Goal: Information Seeking & Learning: Check status

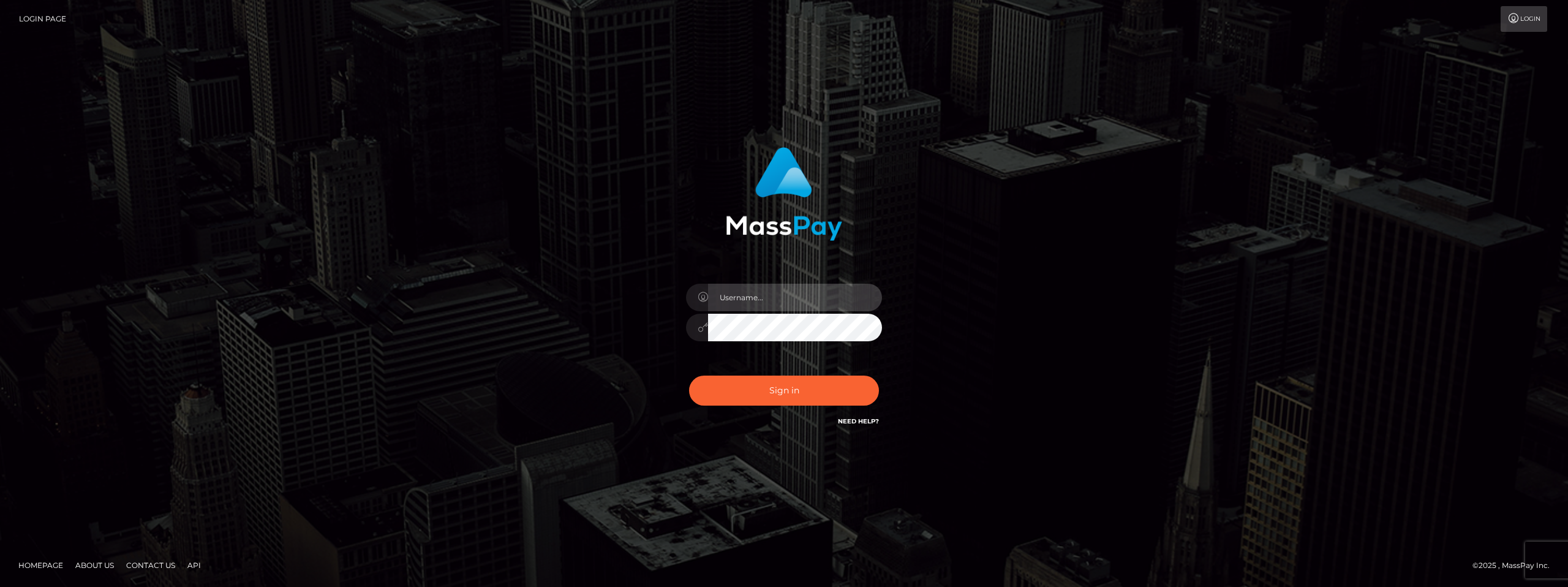
click at [732, 304] on input "text" at bounding box center [795, 298] width 174 height 28
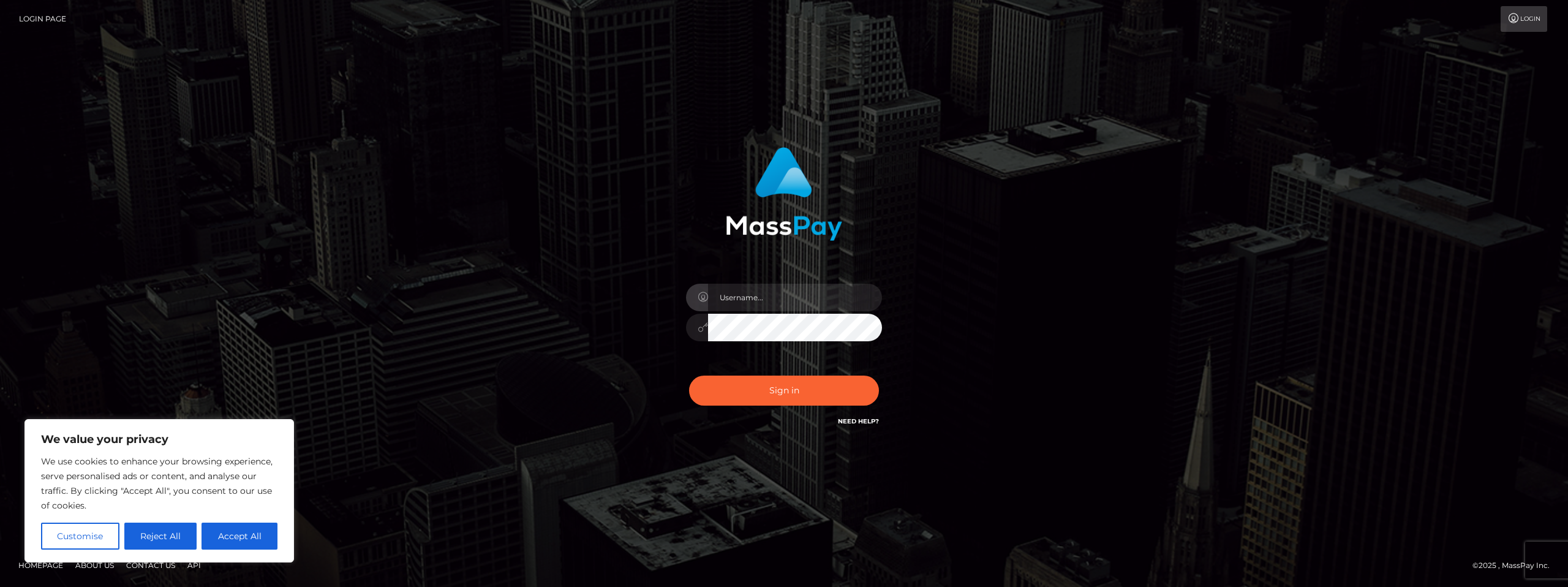
click at [1143, 249] on div "Sign in" at bounding box center [784, 294] width 1568 height 496
click at [686, 295] on div at bounding box center [697, 298] width 22 height 28
click at [741, 294] on input "text" at bounding box center [795, 298] width 174 height 28
type input "dima.slushy"
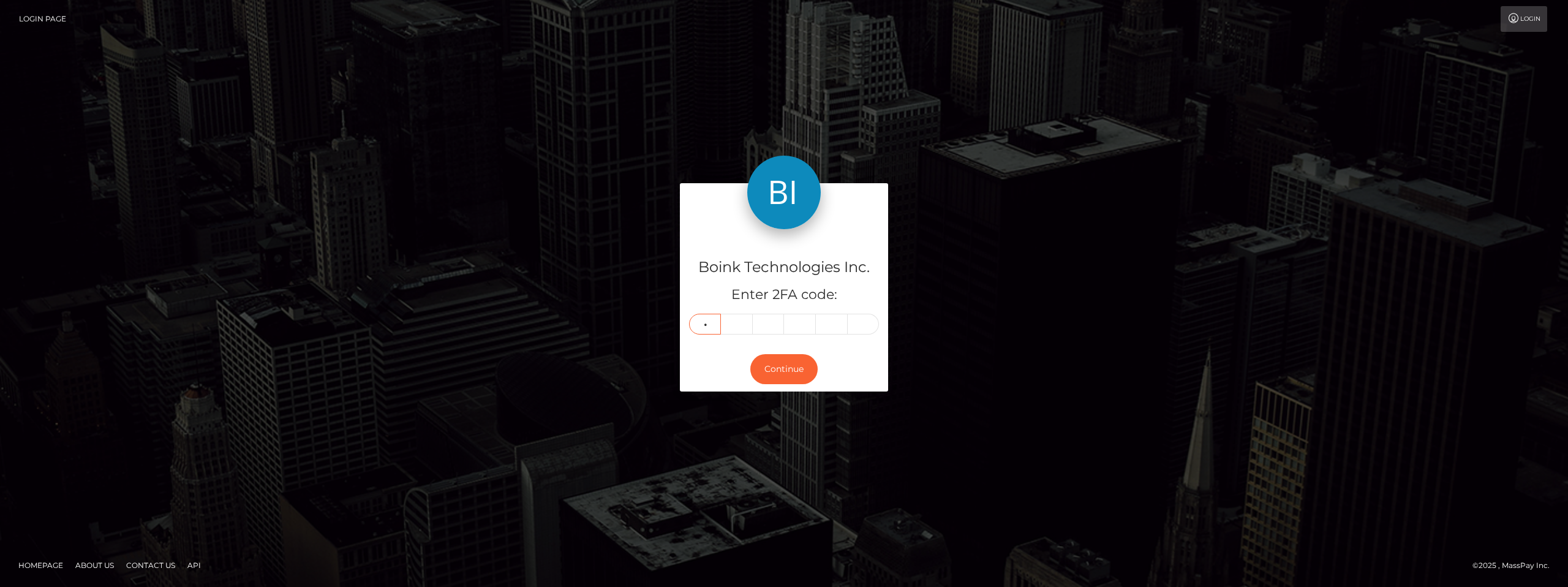
type input "2"
type input "6"
type input "4"
type input "7"
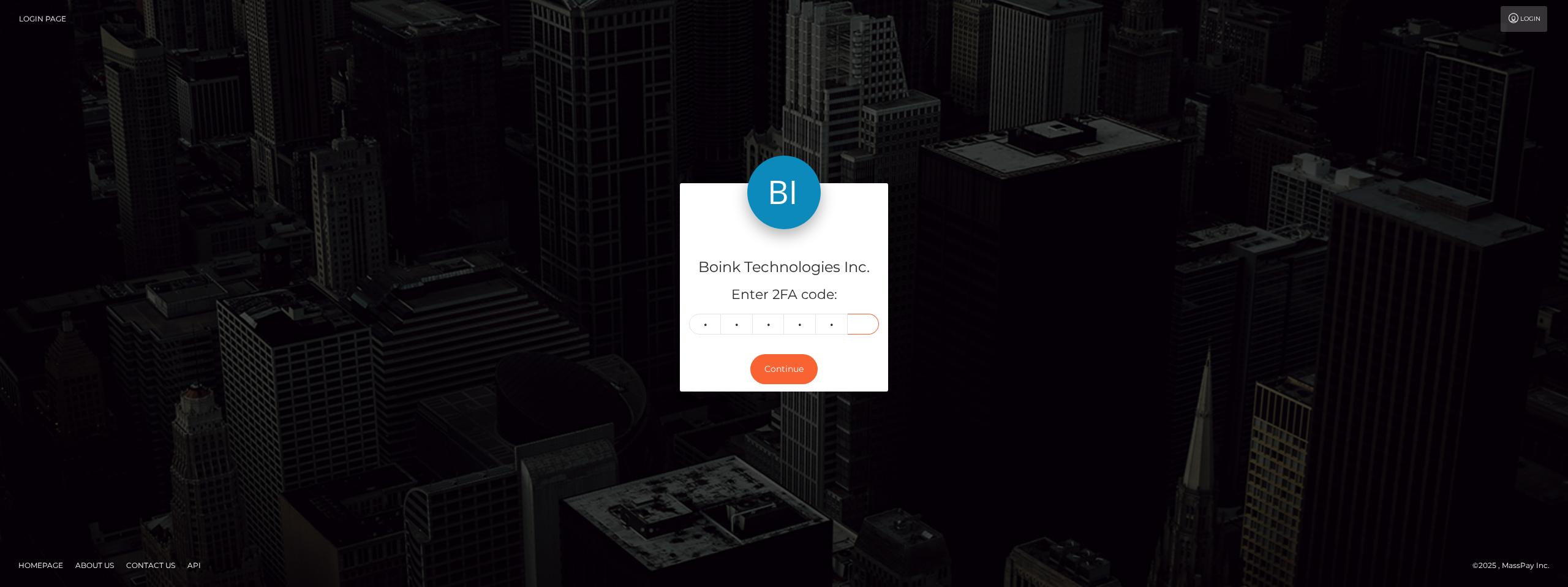
type input "5"
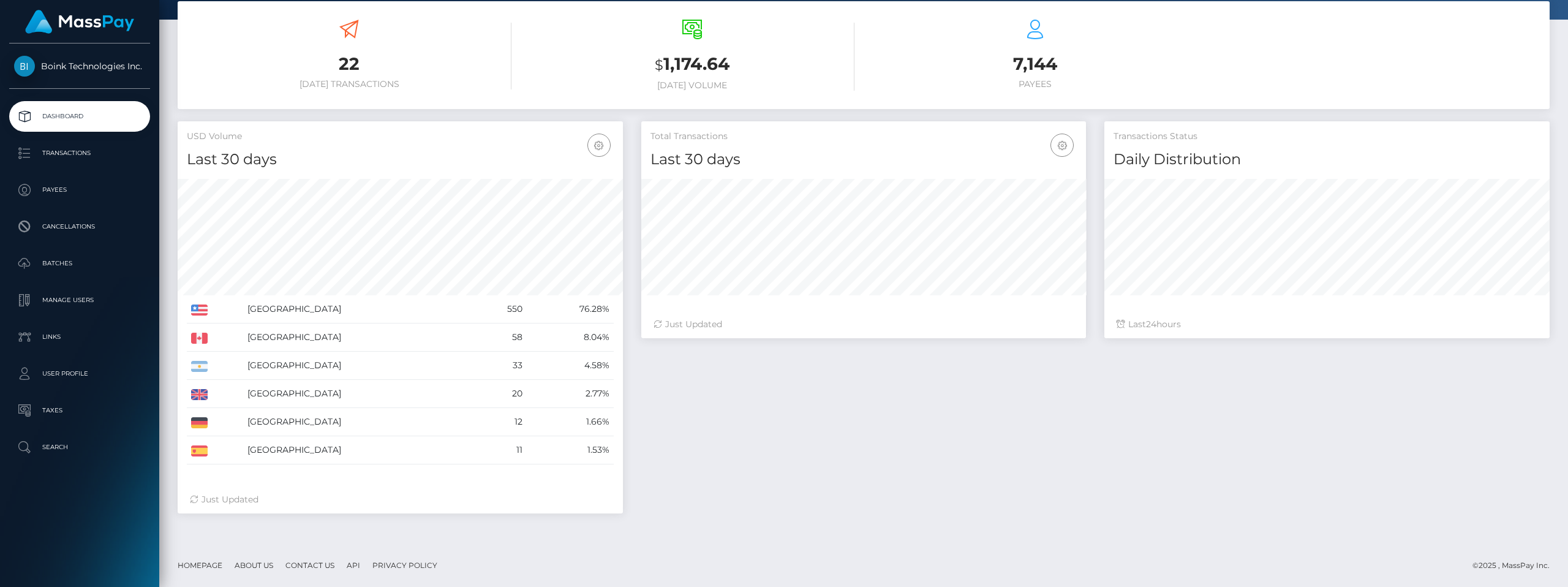
scroll to position [103, 0]
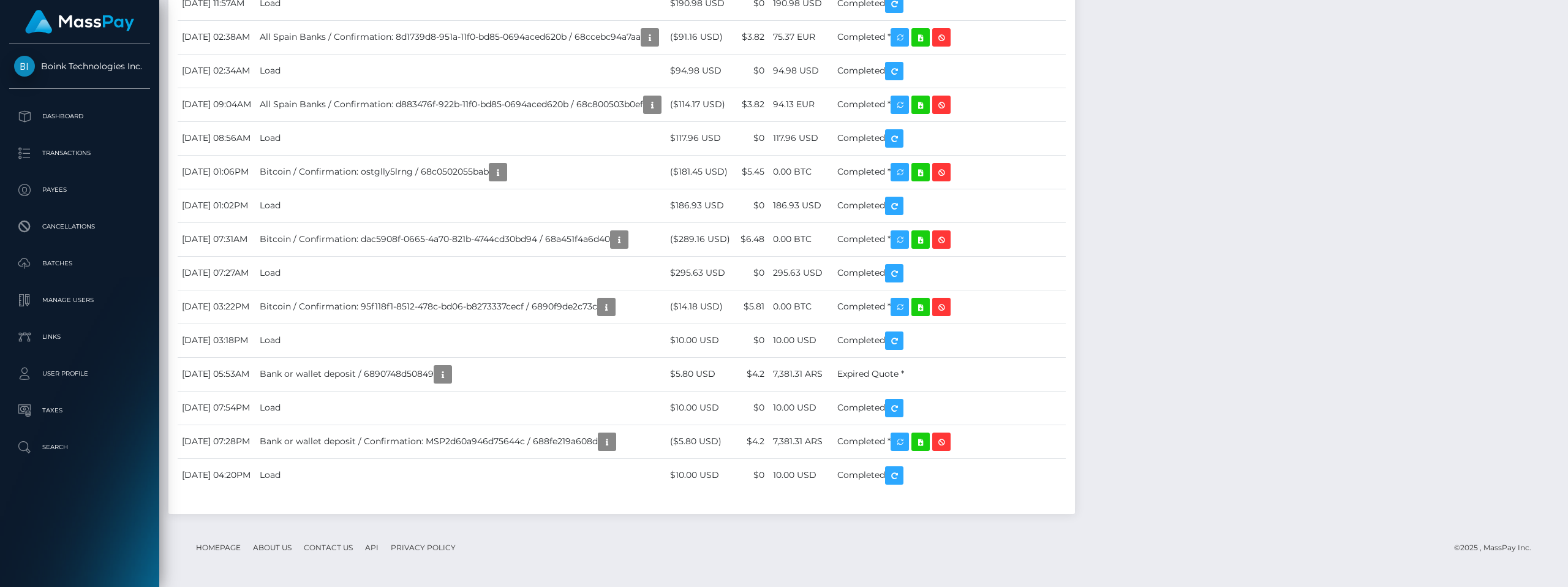
scroll to position [7729, 0]
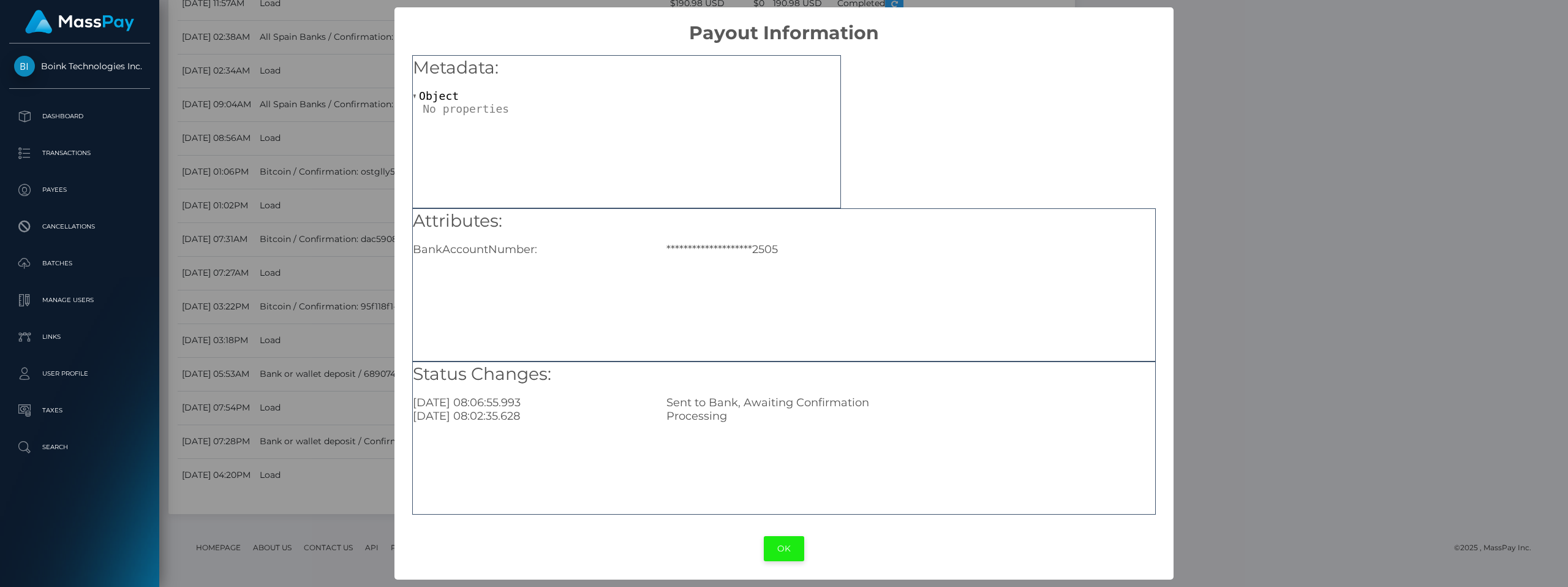
click at [775, 544] on button "OK" at bounding box center [784, 549] width 40 height 25
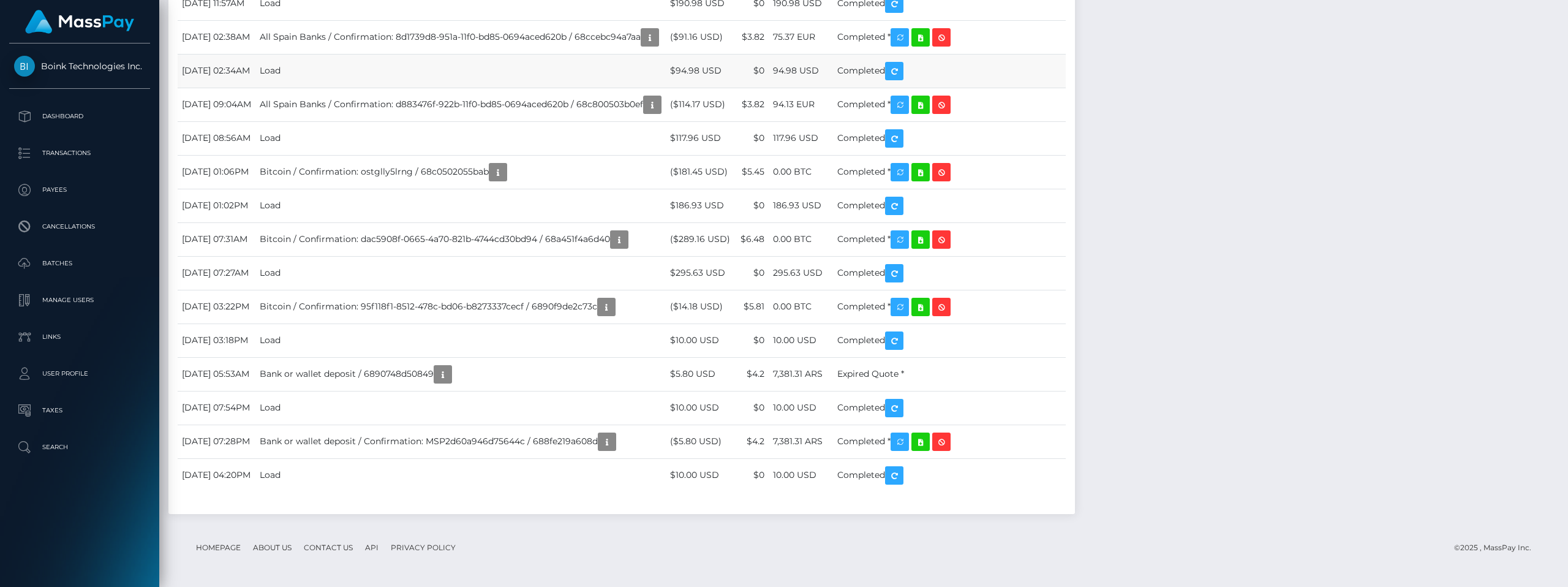
click at [666, 88] on td "Load" at bounding box center [460, 70] width 411 height 33
click at [327, 88] on td "Load" at bounding box center [460, 70] width 411 height 33
click at [196, 20] on td "October 4, 2025 11:57AM" at bounding box center [216, 3] width 78 height 33
click at [313, 20] on td "Load" at bounding box center [460, 3] width 411 height 33
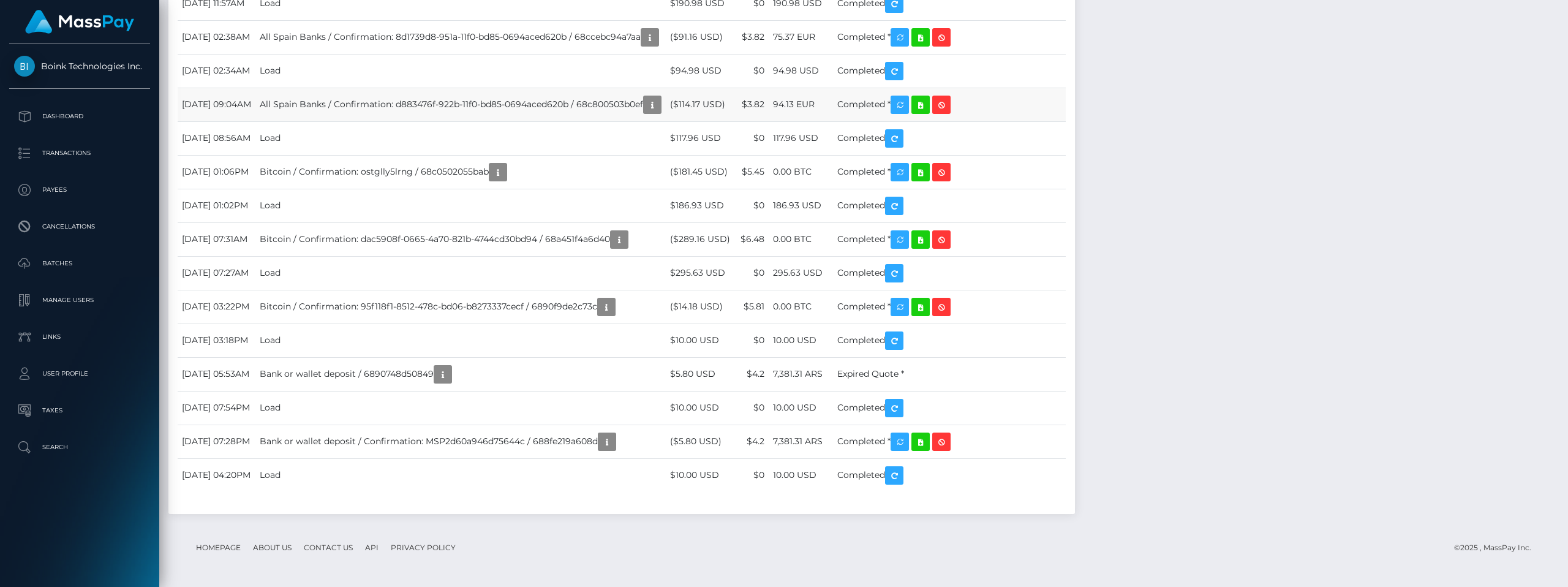
scroll to position [7768, 0]
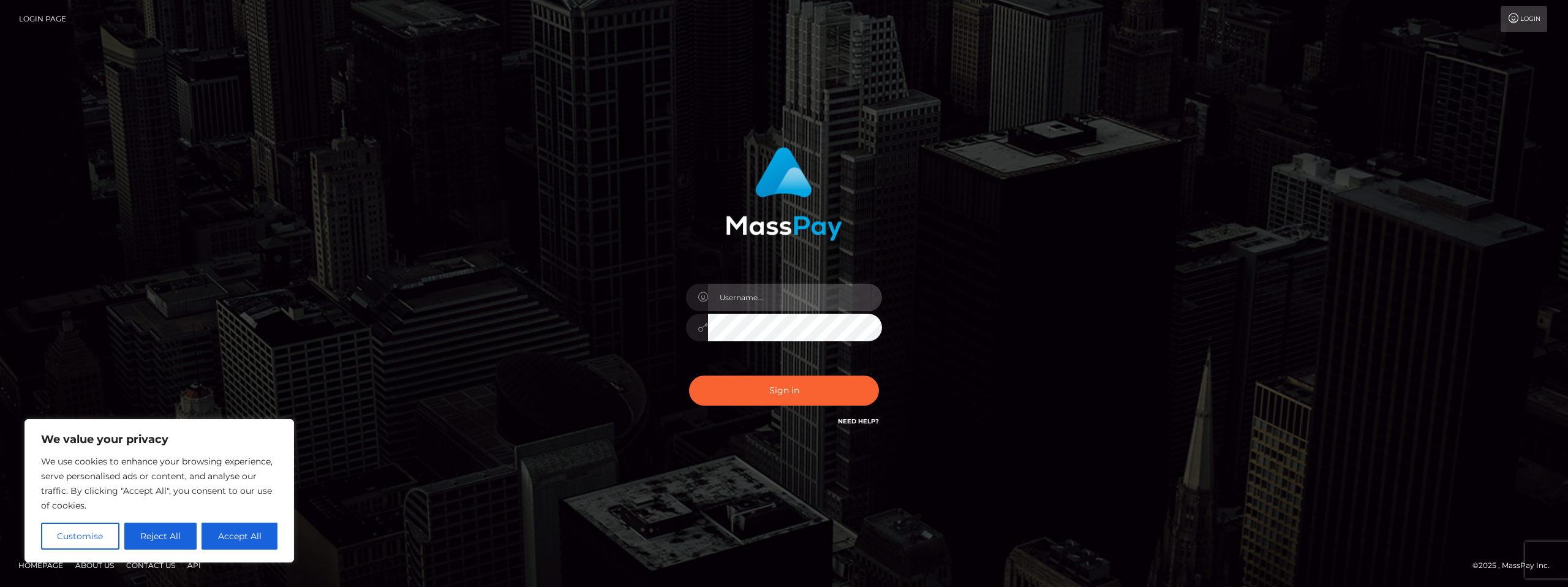
click at [765, 290] on input "text" at bounding box center [795, 298] width 174 height 28
type input "dima.slushy"
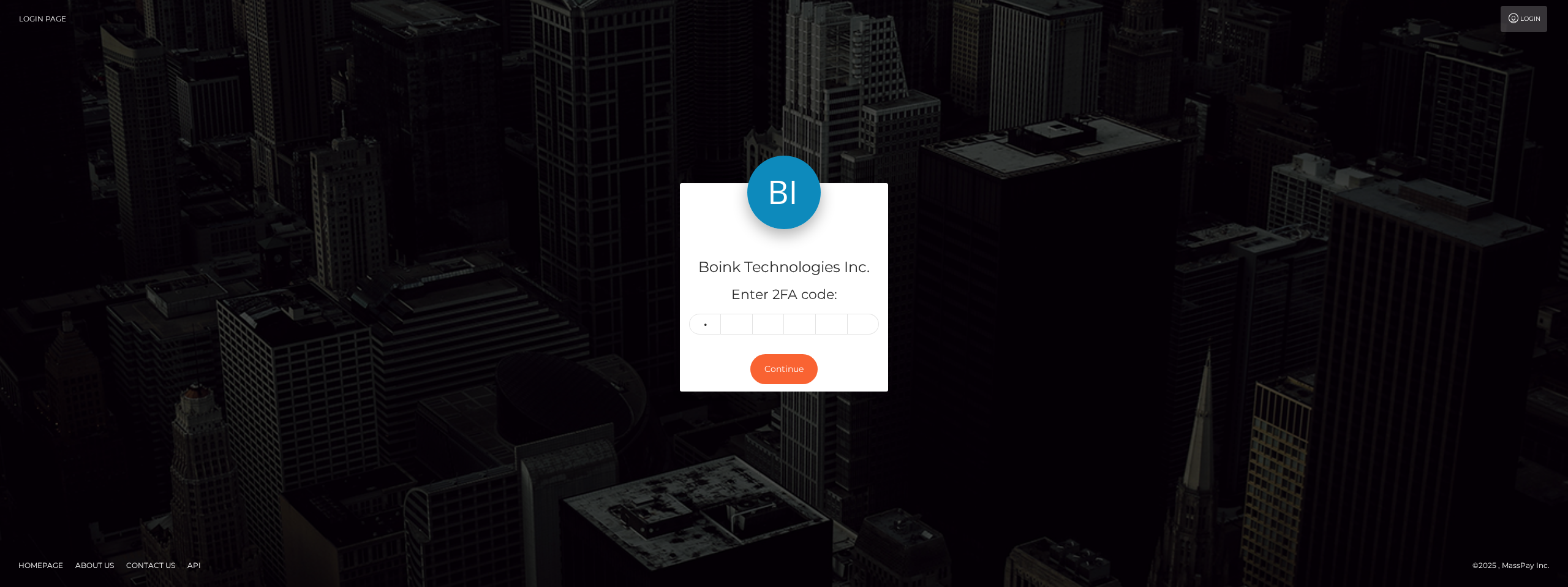
type input "2"
type input "3"
type input "0"
type input "4"
type input "2"
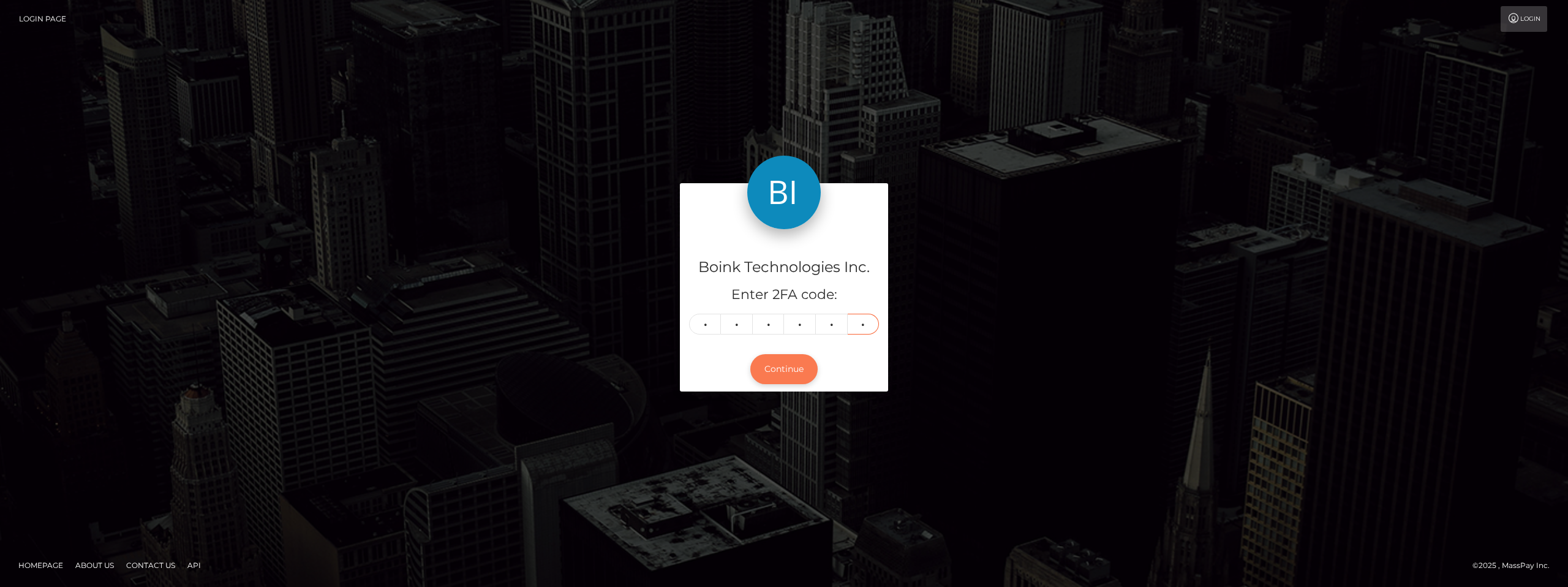
type input "3"
click at [799, 362] on button "Continue" at bounding box center [784, 369] width 67 height 30
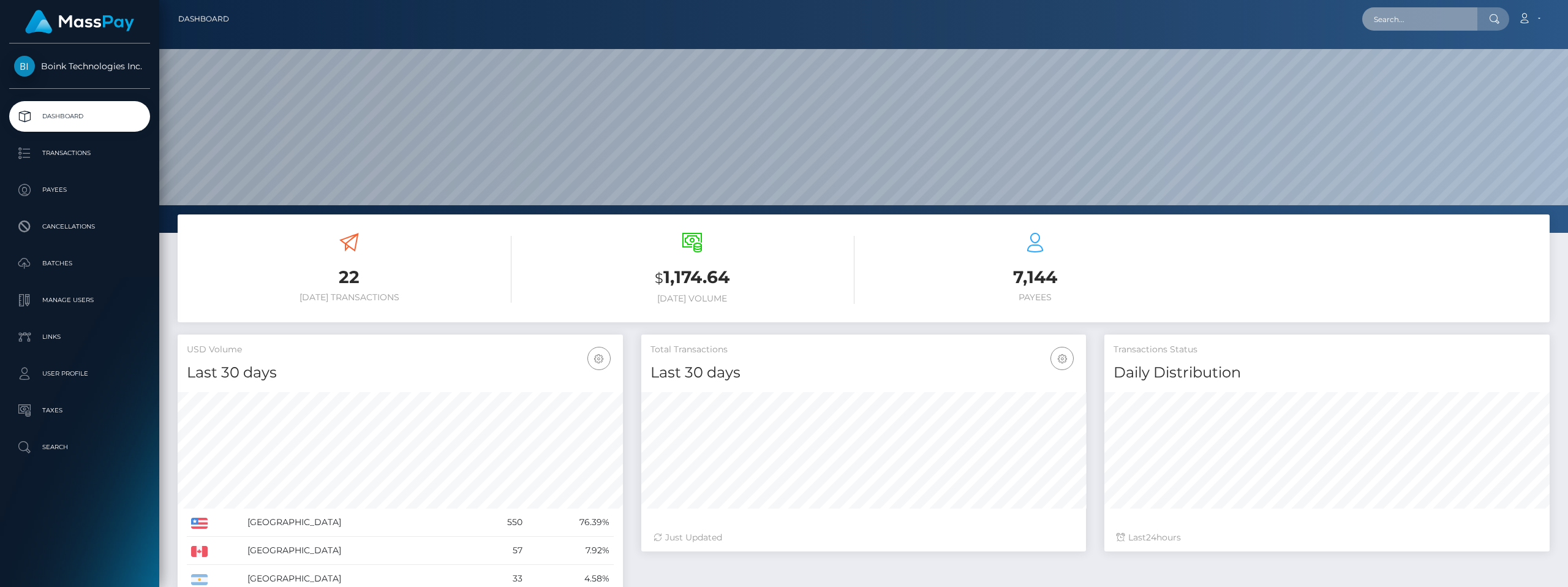
click at [1453, 18] on input "text" at bounding box center [1420, 19] width 115 height 23
paste input "67af121caa763ec26f0617d8"
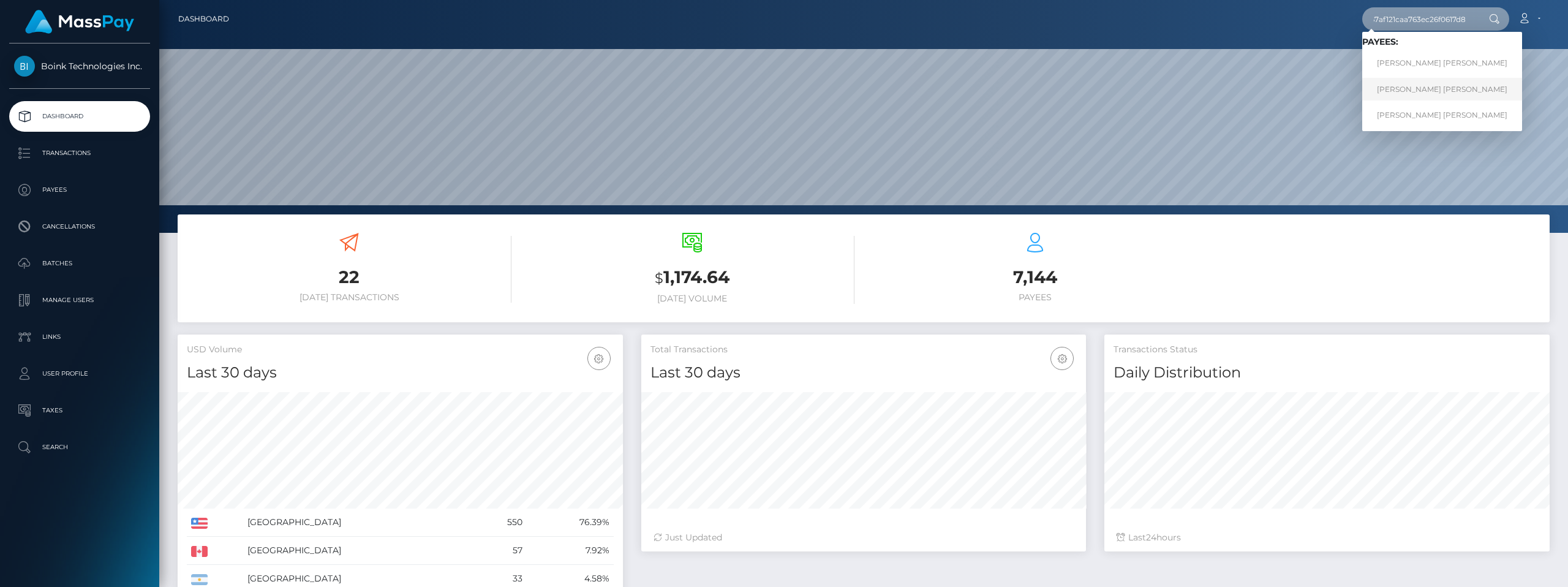
type input "67af121caa763ec26f0617d8"
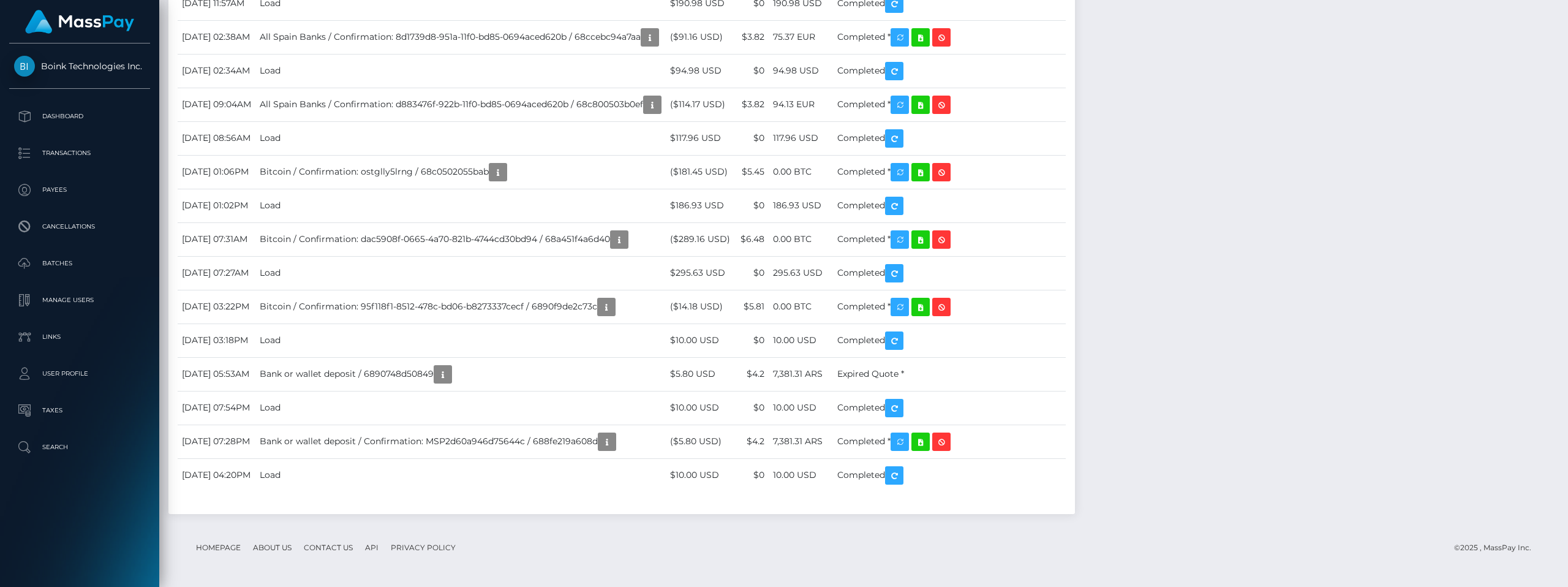
scroll to position [7693, 0]
click at [332, 20] on td "Load" at bounding box center [460, 3] width 411 height 33
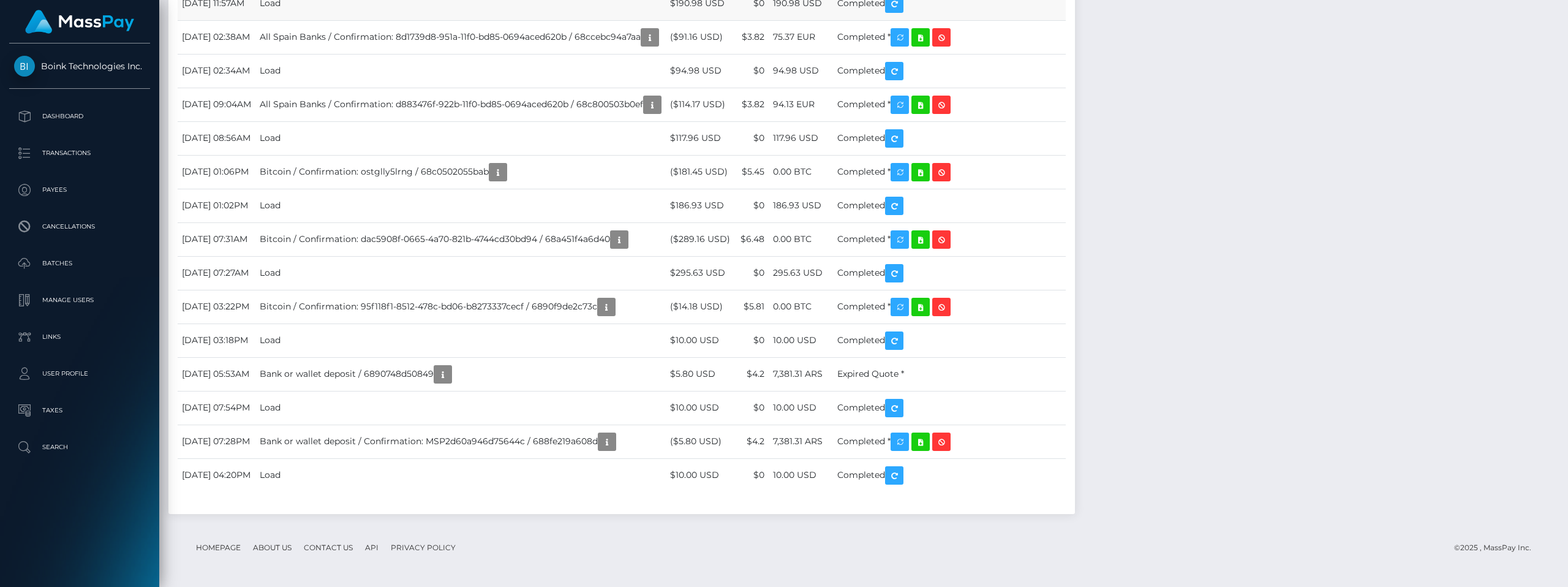
click at [377, 20] on td "Load" at bounding box center [460, 3] width 411 height 33
click at [65, 158] on p "Transactions" at bounding box center [79, 153] width 131 height 18
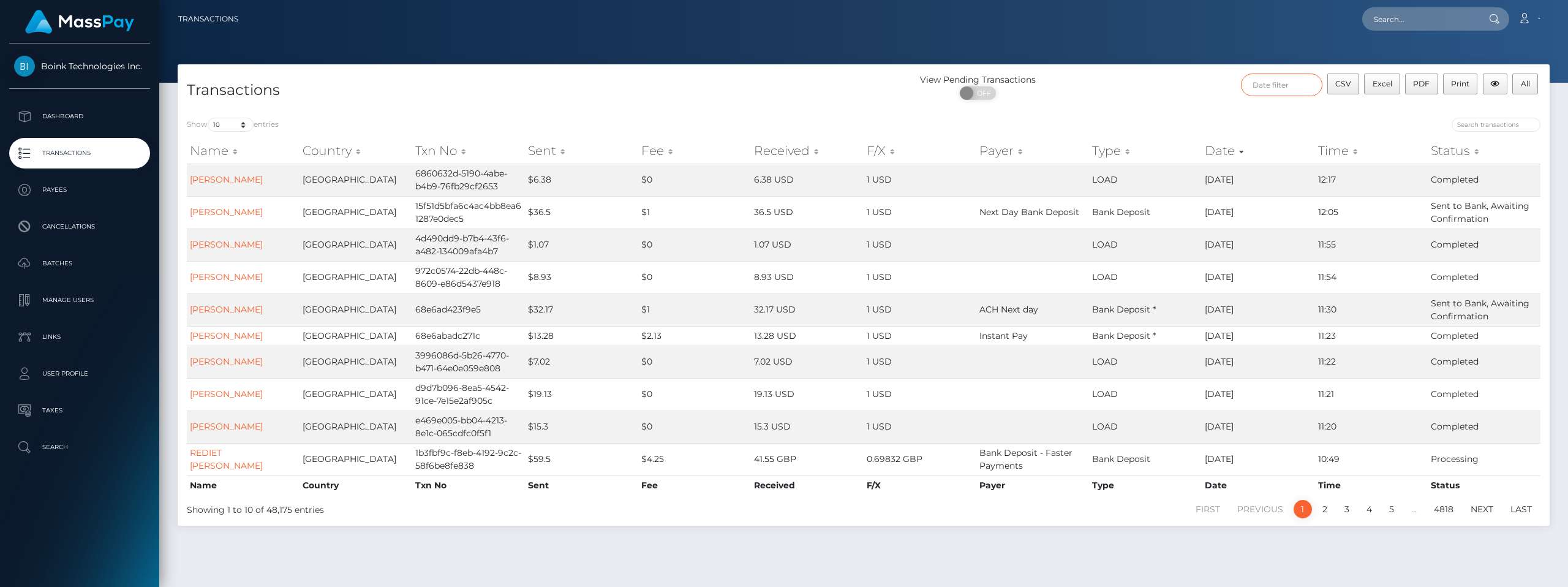
click at [1277, 88] on input "text" at bounding box center [1282, 85] width 81 height 23
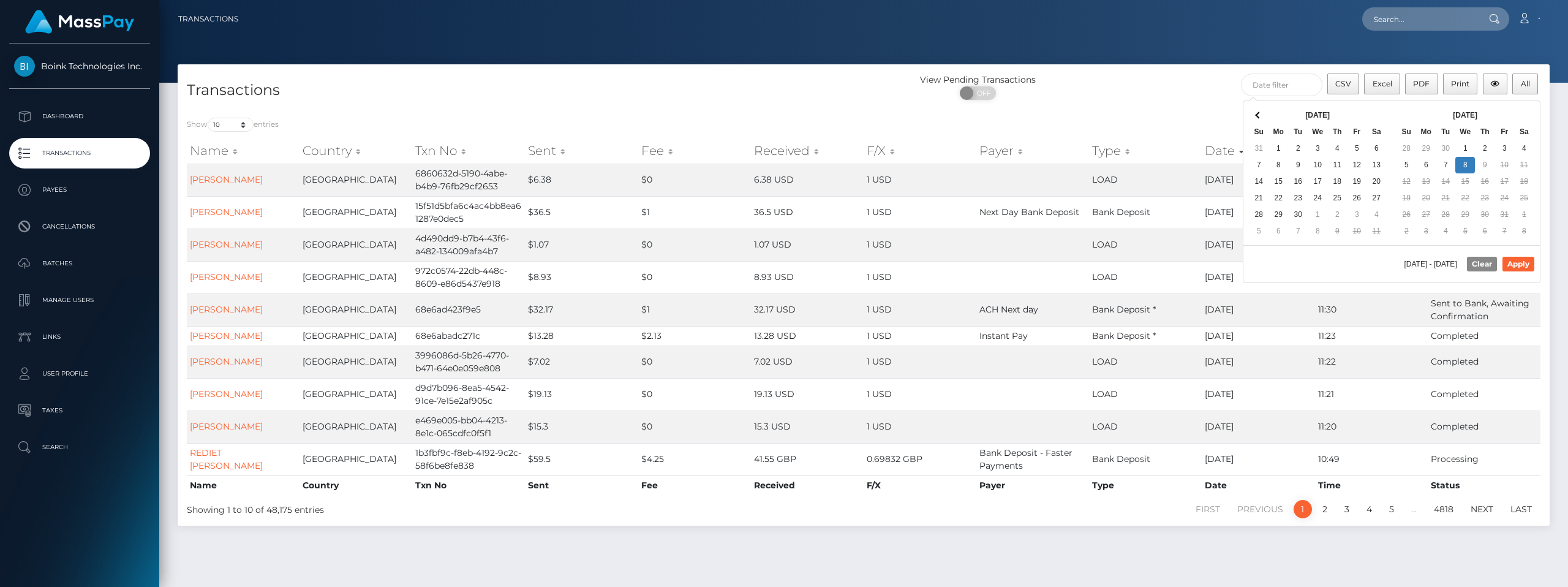
click at [1133, 106] on div "View Pending Transactions ON OFF CSV Excel PDF Print All" at bounding box center [1207, 91] width 686 height 35
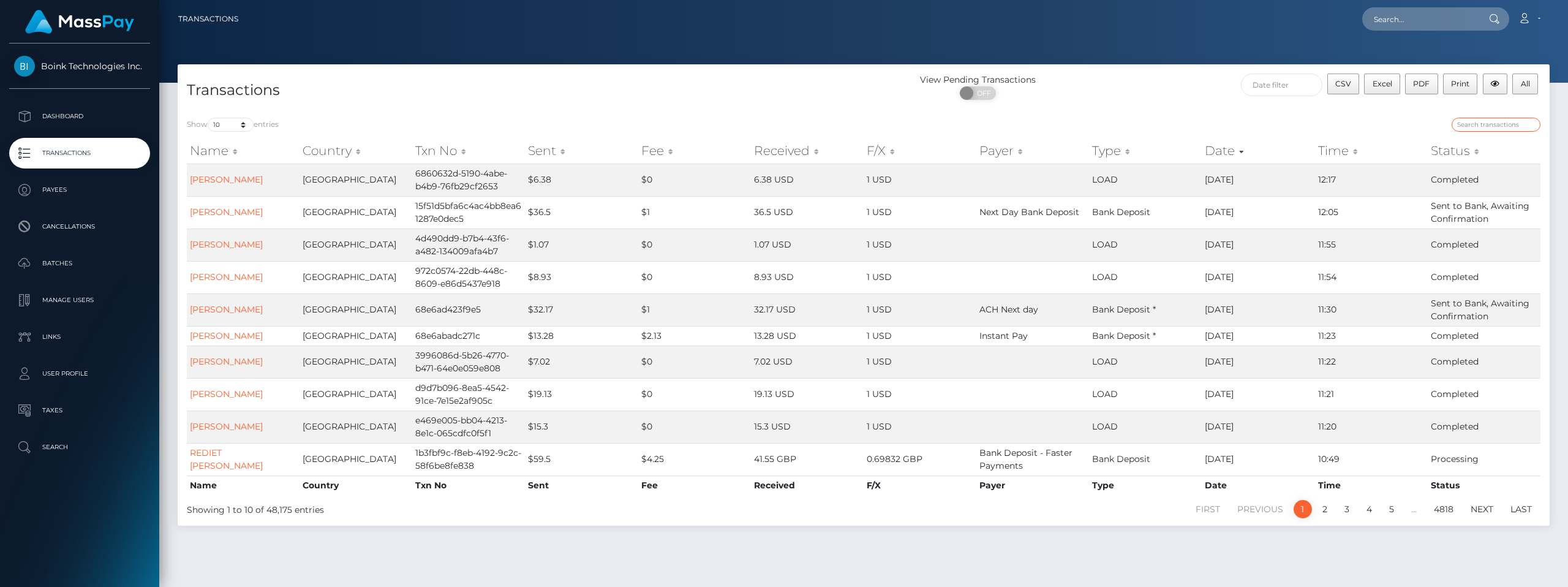
click at [1496, 127] on input "search" at bounding box center [1496, 124] width 89 height 14
click at [1506, 127] on input "search" at bounding box center [1496, 124] width 89 height 14
paste input "c5f14fdc-7635-424b-b5ee-9b4b209de4a5"
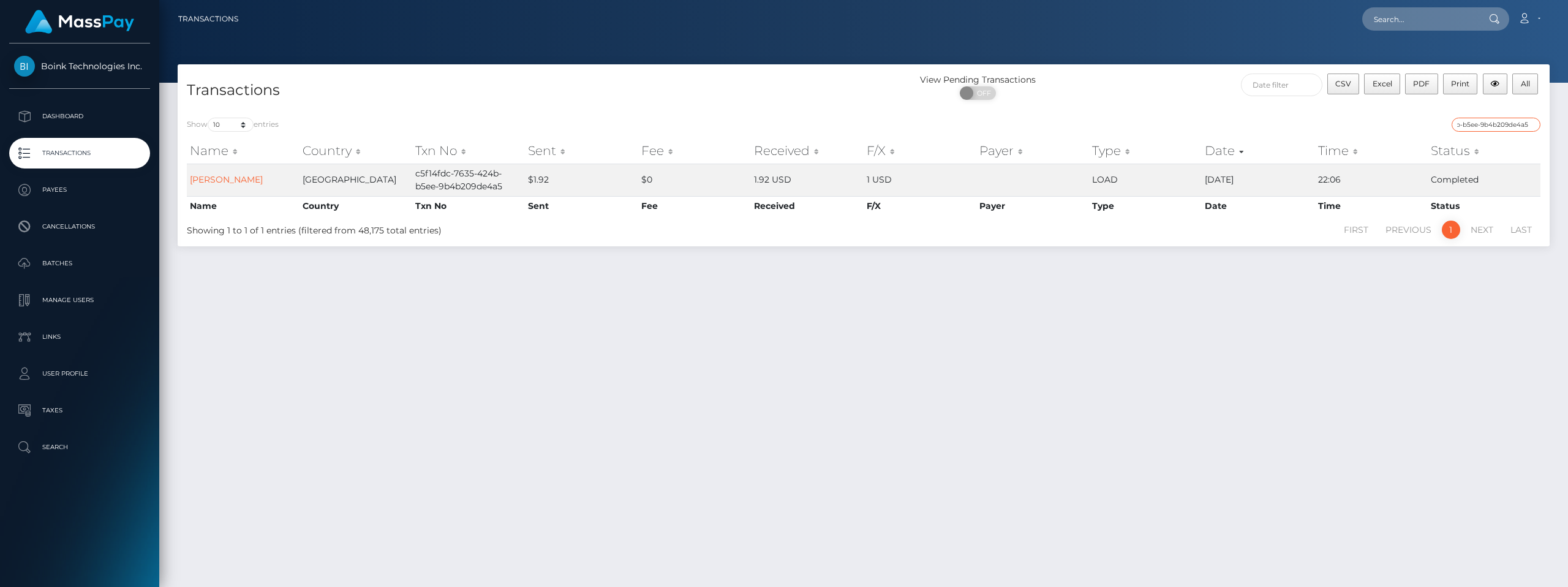
type input "c5f14fdc-7635-424b-b5ee-9b4b209de4a5"
click at [1533, 124] on input "c5f14fdc-7635-424b-b5ee-9b4b209de4a5" at bounding box center [1496, 124] width 89 height 14
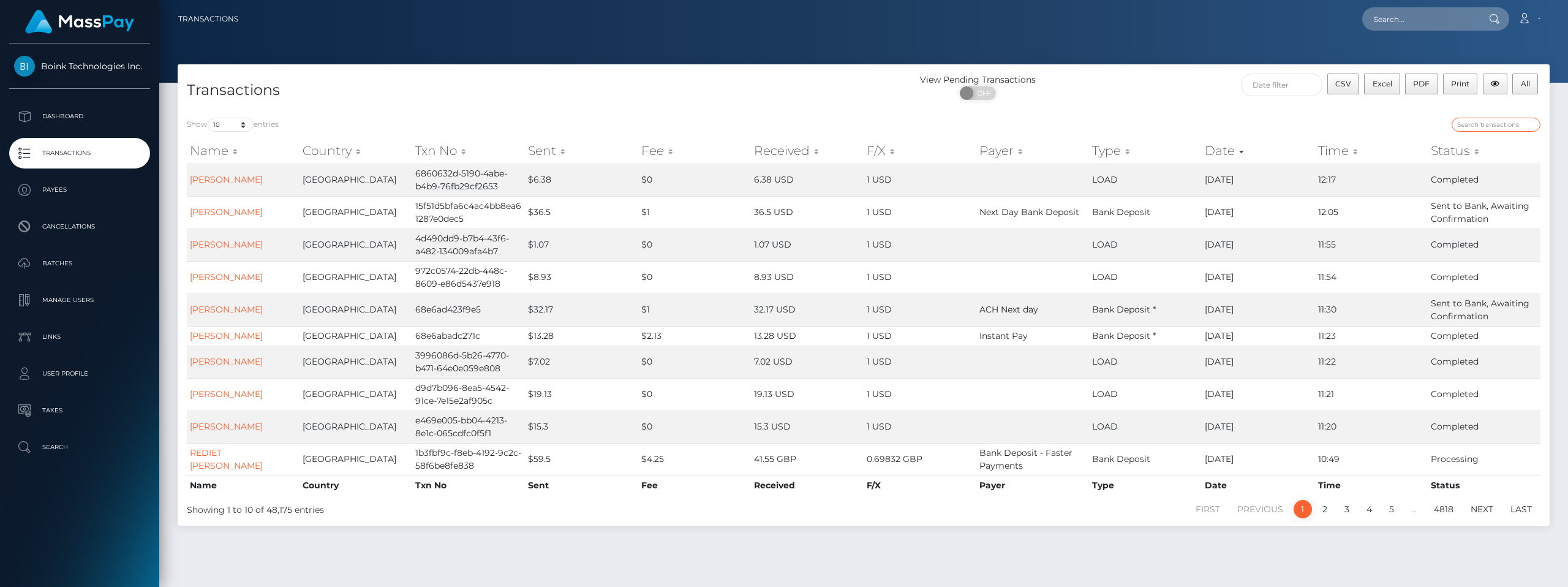
click at [1507, 123] on input "search" at bounding box center [1496, 124] width 89 height 14
paste input "5e5f3baa-db8f-41cc-81f8-81acac5b8a09"
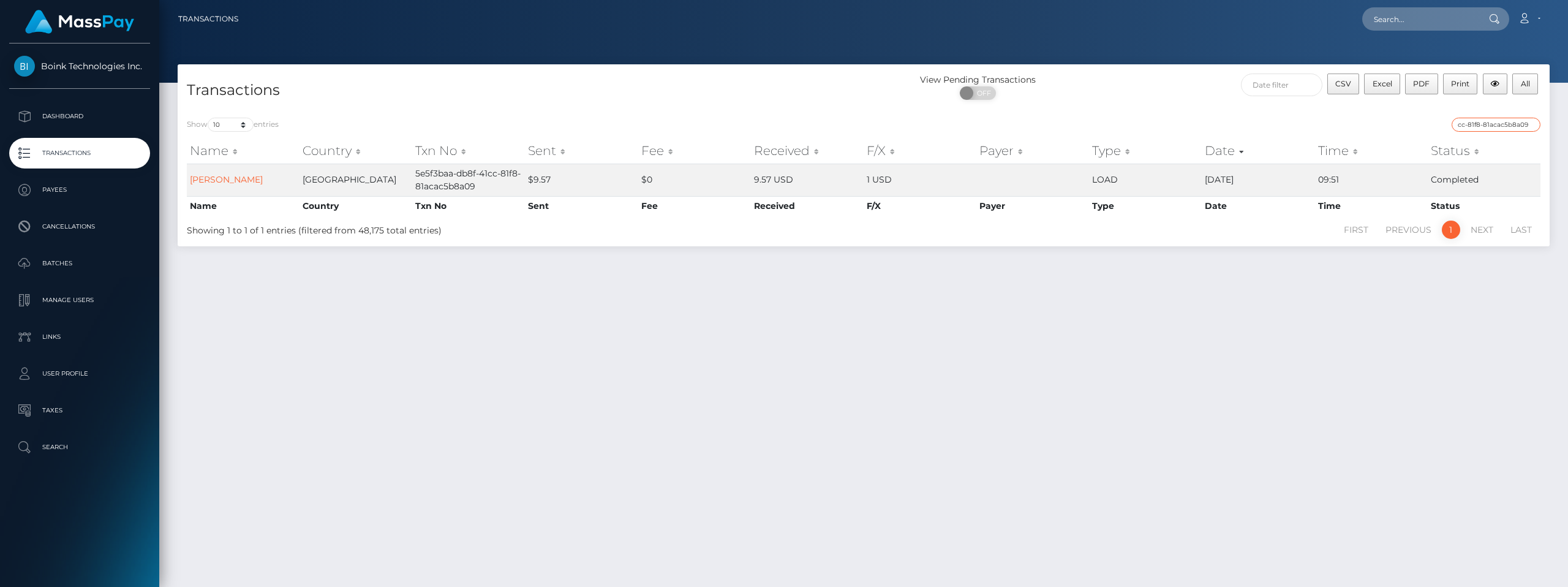
type input "5e5f3baa-db8f-41cc-81f8-81acac5b8a09"
click at [1532, 123] on input "5e5f3baa-db8f-41cc-81f8-81acac5b8a09" at bounding box center [1496, 124] width 89 height 14
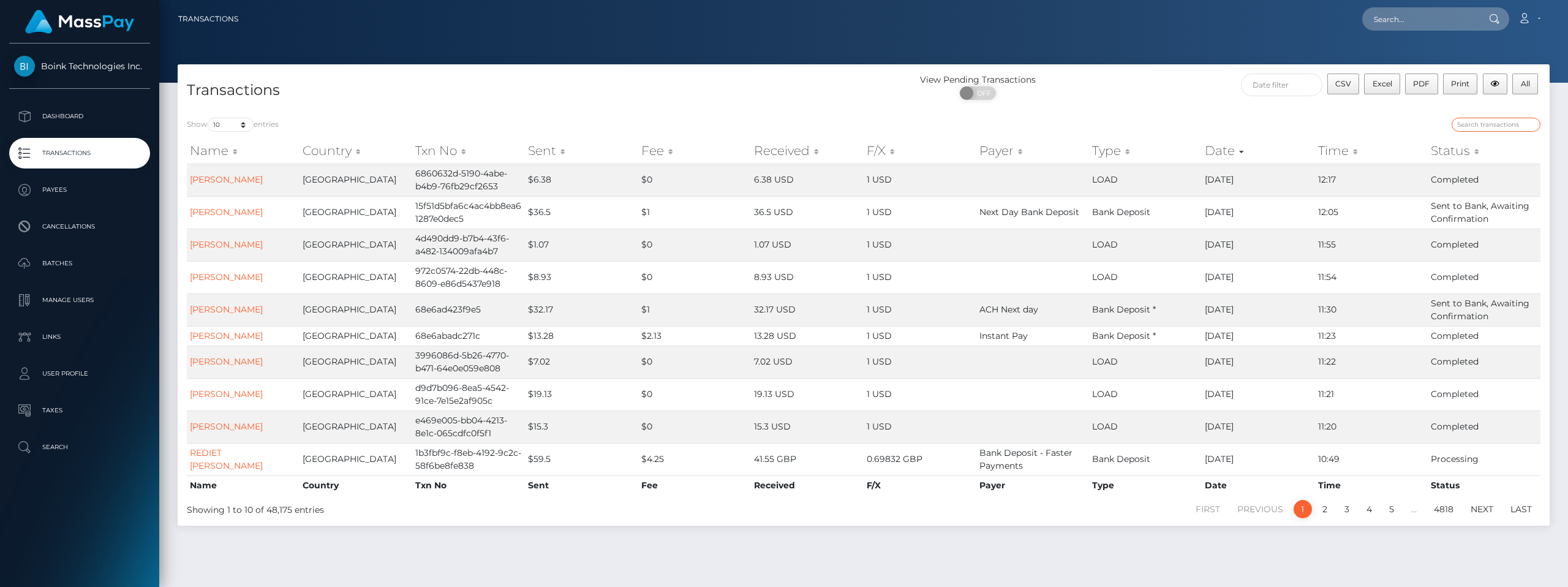
click at [1505, 123] on input "search" at bounding box center [1496, 124] width 89 height 14
paste input "slushy-67af121caa763ec26f0617d8-ky50b43asv"
type input "slushy-67af121caa763ec26f0617d8-ky50b43asv"
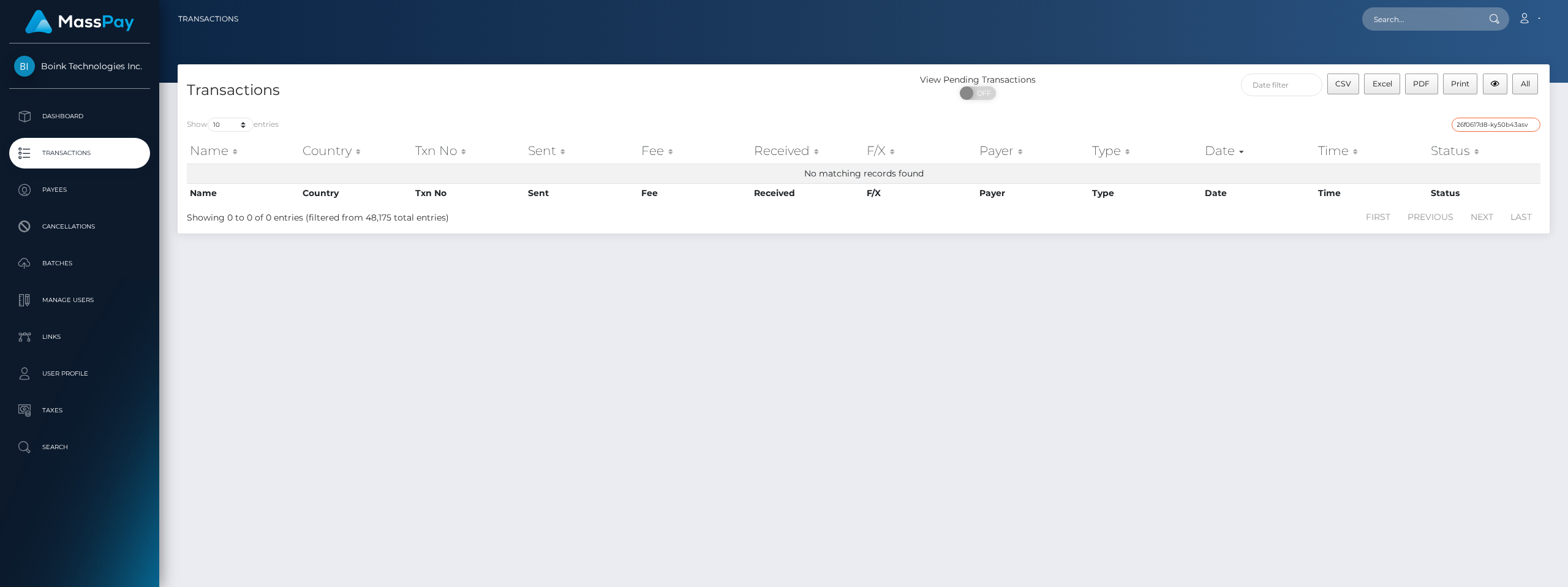
click at [1532, 124] on input "slushy-67af121caa763ec26f0617d8-ky50b43asv" at bounding box center [1496, 124] width 89 height 14
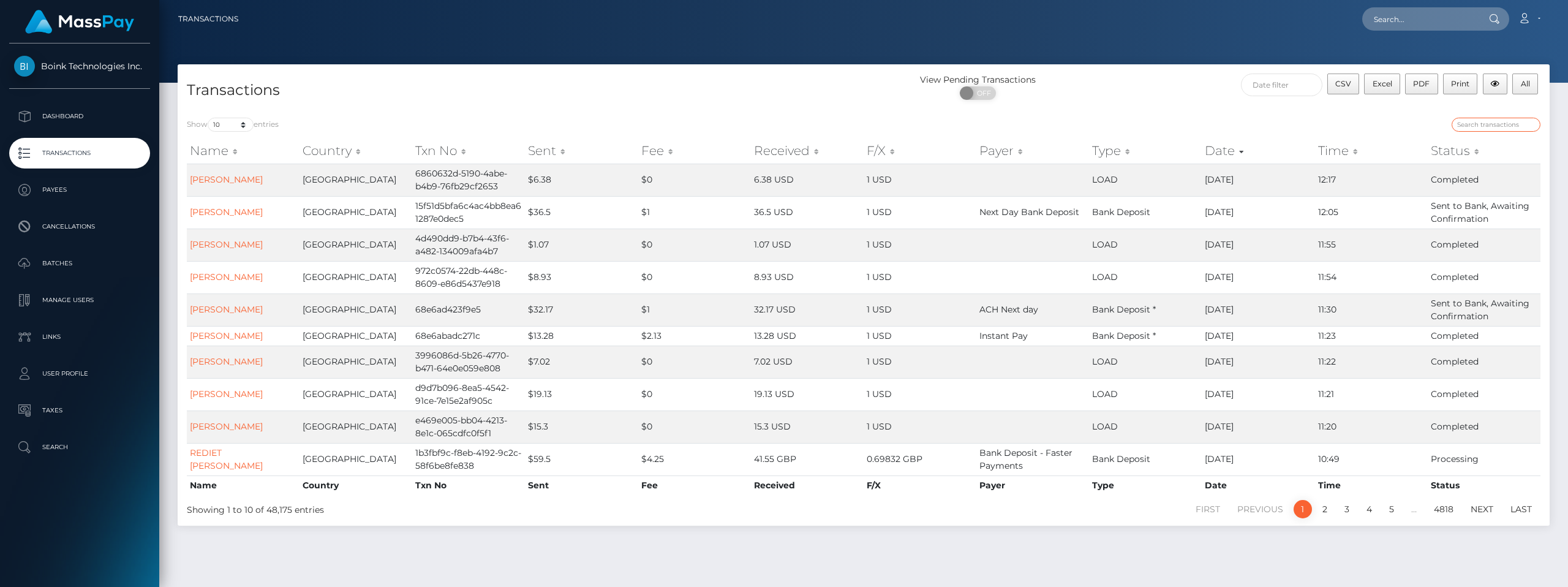
click at [1475, 122] on input "search" at bounding box center [1496, 124] width 89 height 14
paste input "MARIA CAROLINA PACHECO"
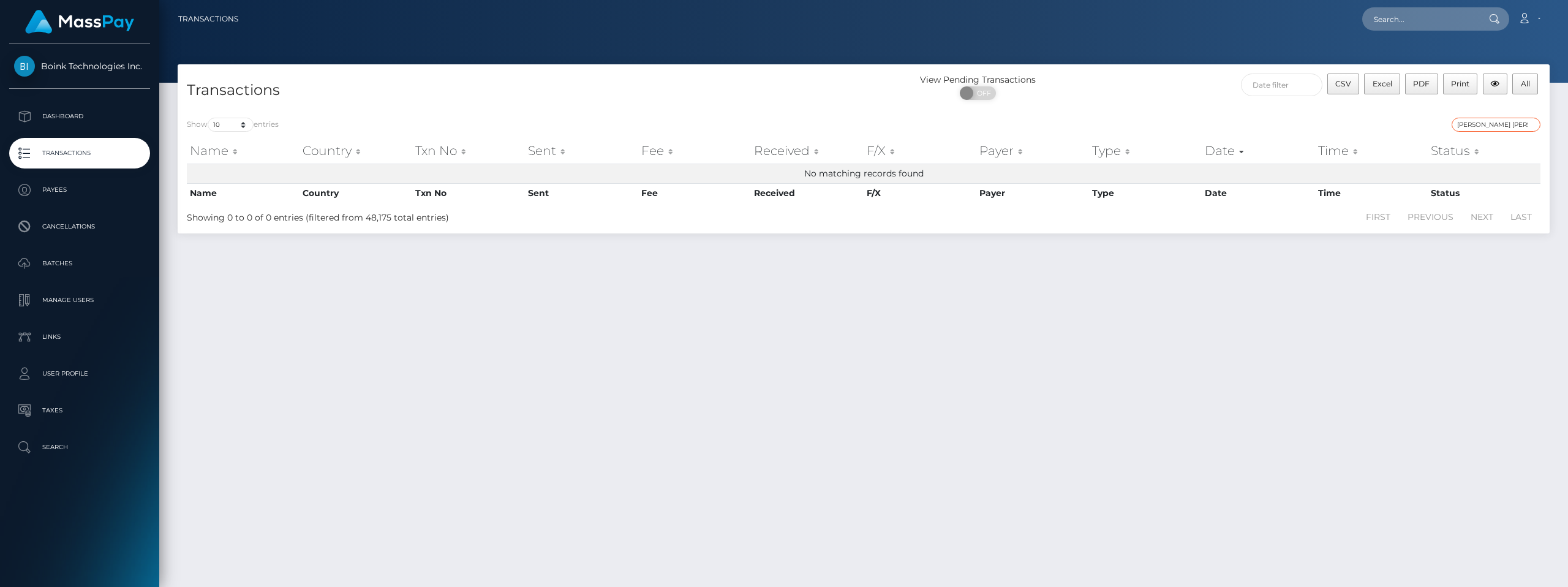
drag, startPoint x: 1497, startPoint y: 124, endPoint x: 1450, endPoint y: 119, distance: 47.3
click at [1450, 119] on div "MARIA CAROLINA PACHECO" at bounding box center [1207, 126] width 668 height 17
type input "PACHECO"
click at [64, 120] on p "Dashboard" at bounding box center [79, 116] width 131 height 18
click at [89, 70] on span "Boink Technologies Inc." at bounding box center [79, 66] width 141 height 11
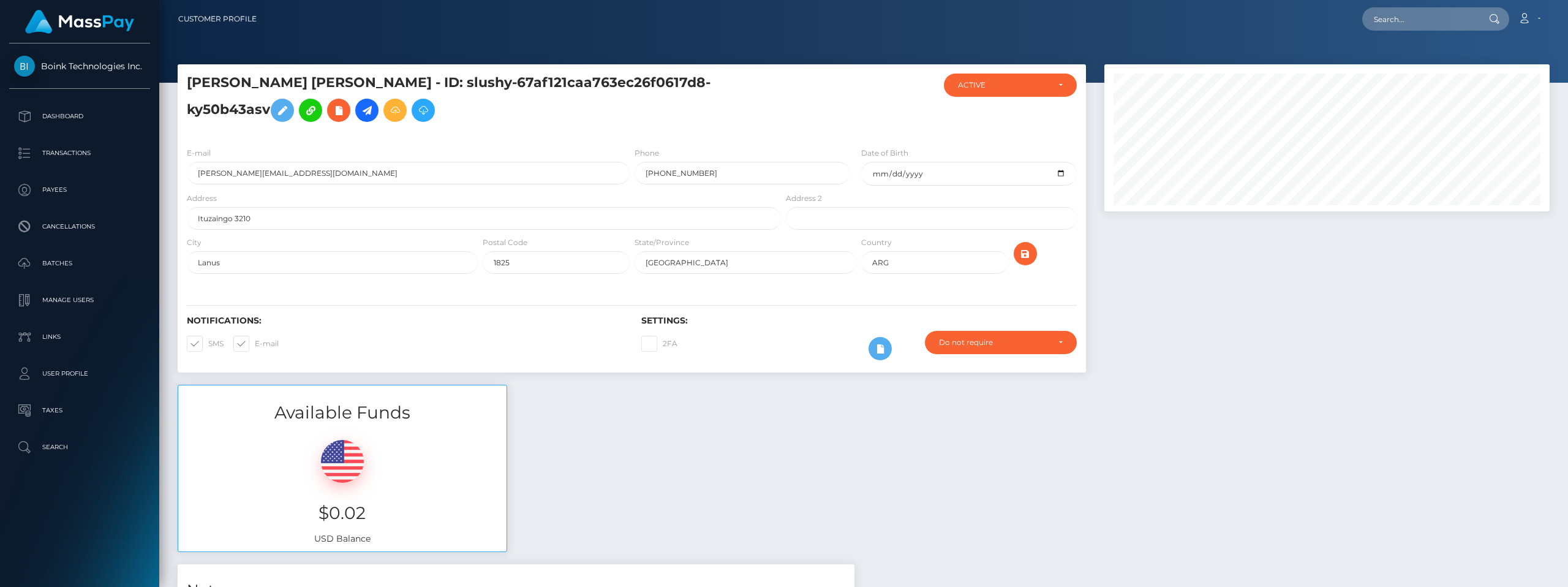
scroll to position [147, 445]
click at [532, 81] on h5 "[PERSON_NAME] [PERSON_NAME] - ID: slushy-67af121caa763ec26f0617d8-ky50b43asv" at bounding box center [480, 101] width 587 height 54
copy h5 "67af121caa763ec26f0617d8"
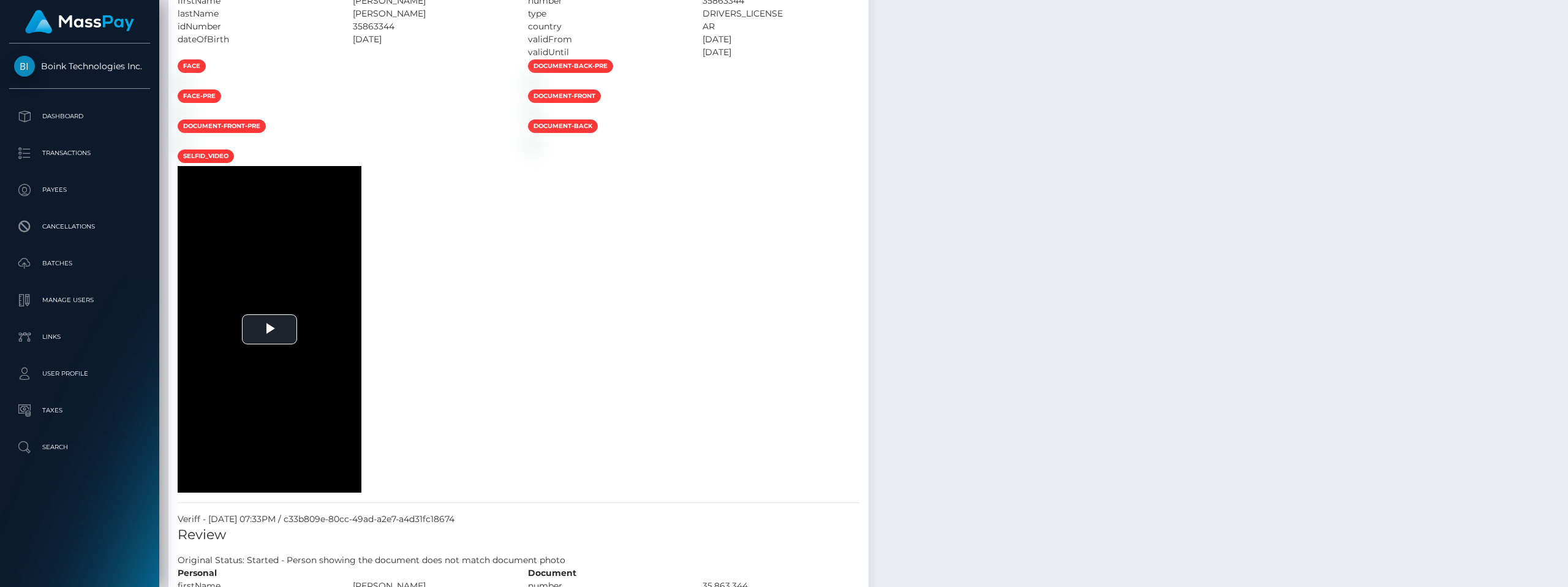
scroll to position [2322, 0]
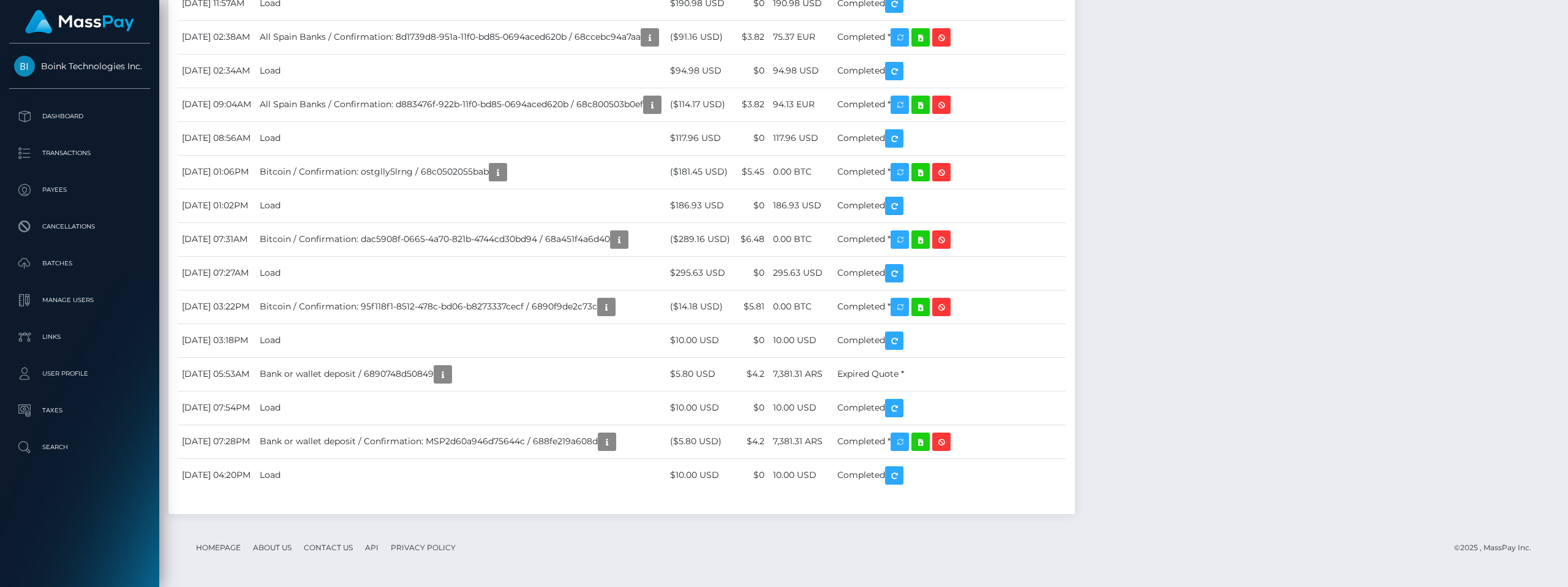
scroll to position [7736, 0]
click at [241, 20] on td "October 4, 2025 11:57AM" at bounding box center [216, 3] width 78 height 33
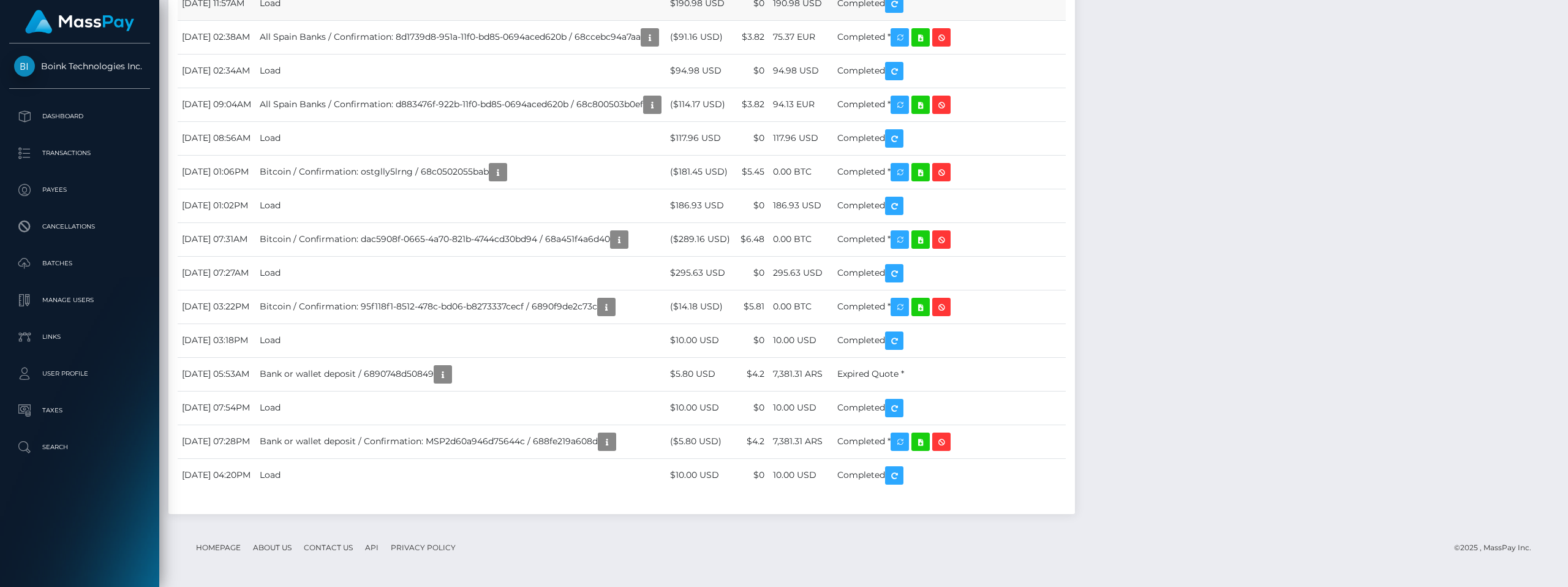
click at [354, 20] on td "Load" at bounding box center [460, 3] width 411 height 33
click at [728, 20] on td "$190.98 USD" at bounding box center [701, 3] width 71 height 33
drag, startPoint x: 733, startPoint y: 237, endPoint x: 783, endPoint y: 236, distance: 50.0
click at [736, 20] on td "$190.98 USD" at bounding box center [701, 3] width 71 height 33
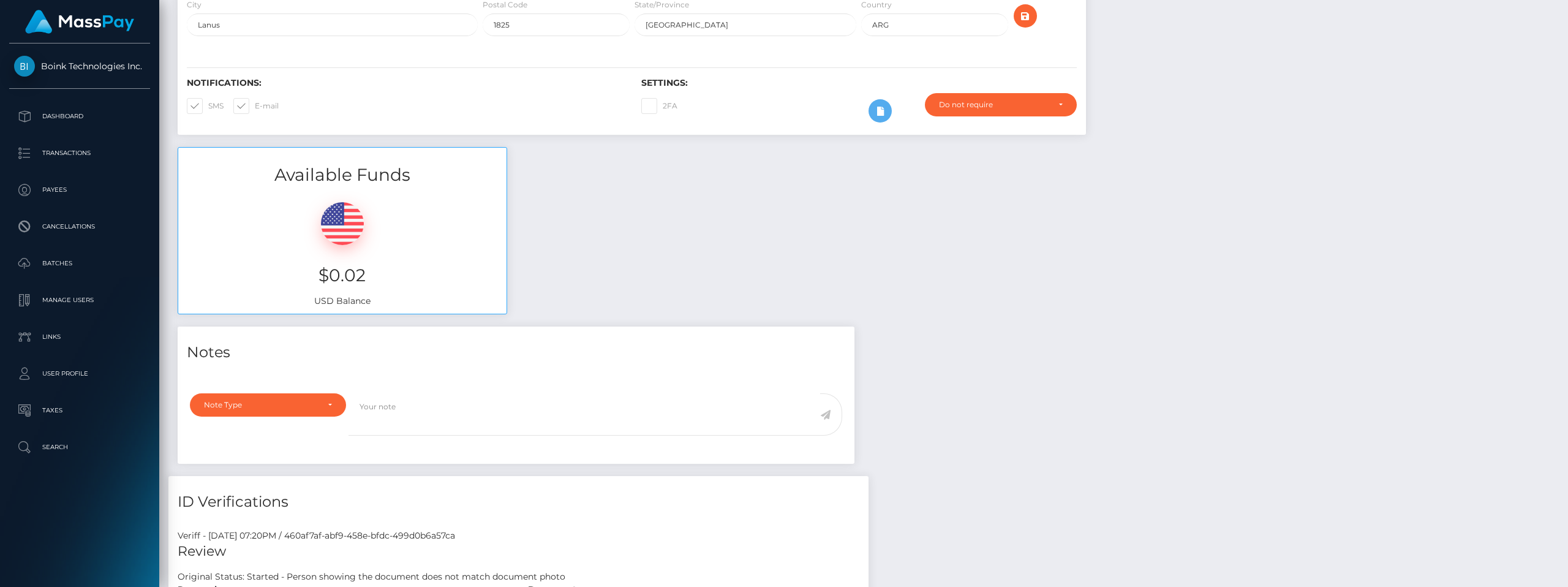
scroll to position [0, 0]
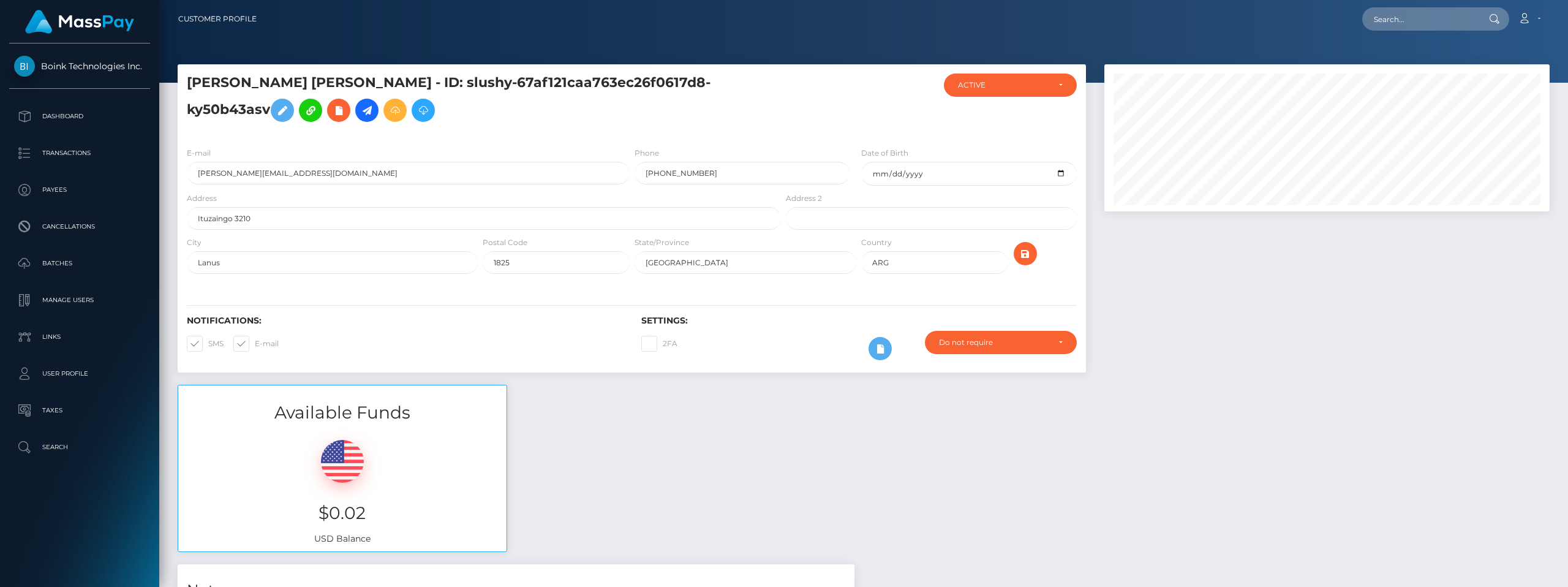
click at [512, 78] on h5 "MARIA CAROLINA PACHECO - ID: slushy-67af121caa763ec26f0617d8-ky50b43asv" at bounding box center [480, 101] width 587 height 54
copy h5 "67af121caa763ec26f0617d8"
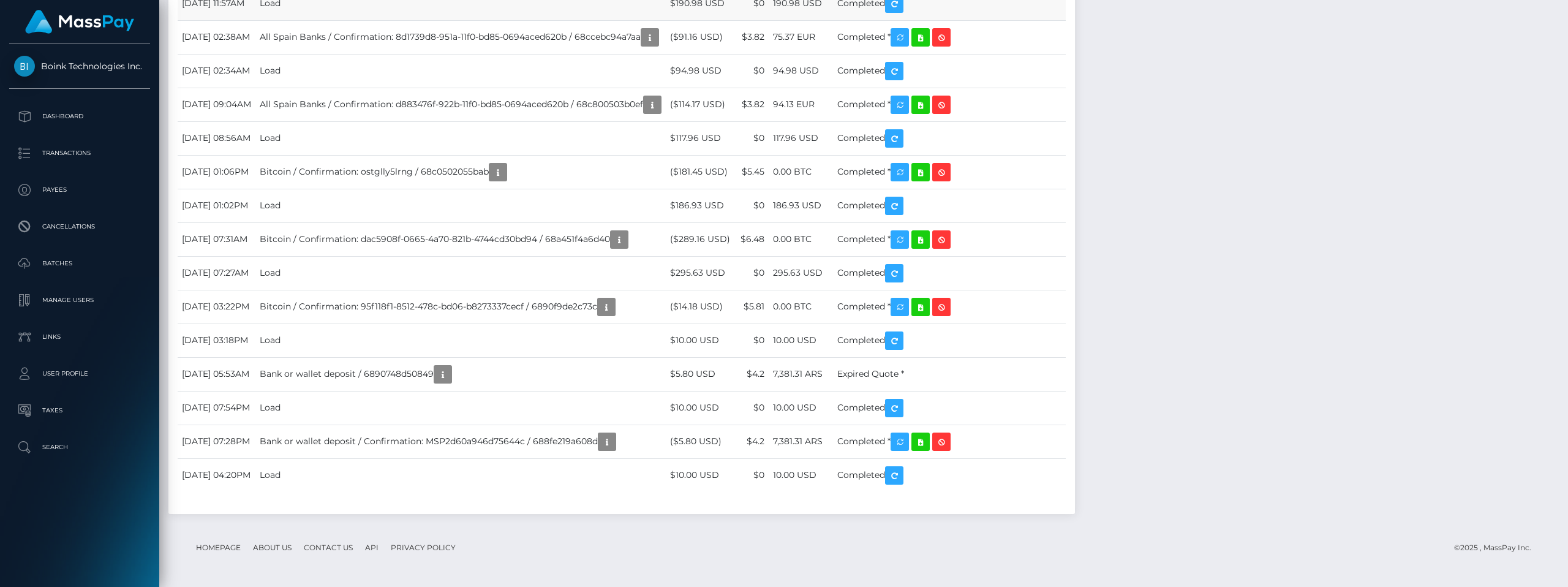
scroll to position [7635, 0]
click at [386, 20] on td "Load" at bounding box center [460, 3] width 411 height 33
click at [330, 20] on td "Load" at bounding box center [460, 3] width 411 height 33
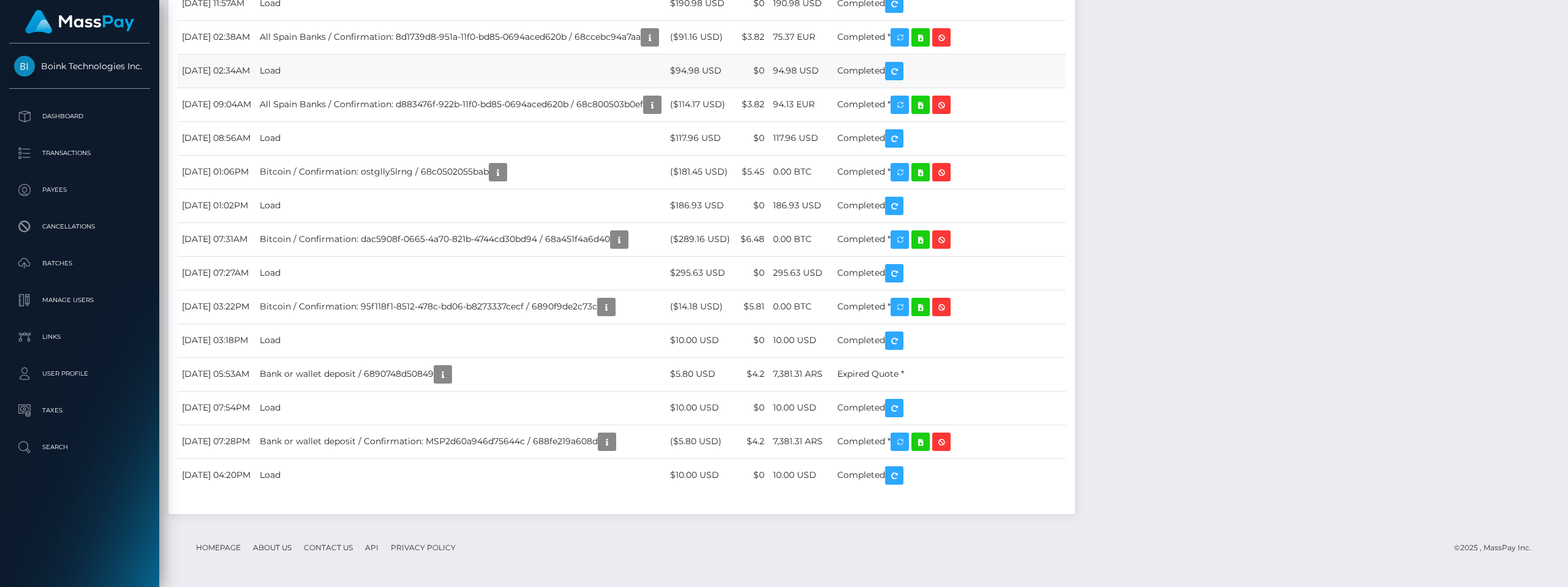
click at [351, 88] on td "Load" at bounding box center [460, 70] width 411 height 33
click at [736, 88] on td "$94.98 USD" at bounding box center [701, 70] width 71 height 33
click at [501, 20] on td "Load" at bounding box center [460, 3] width 411 height 33
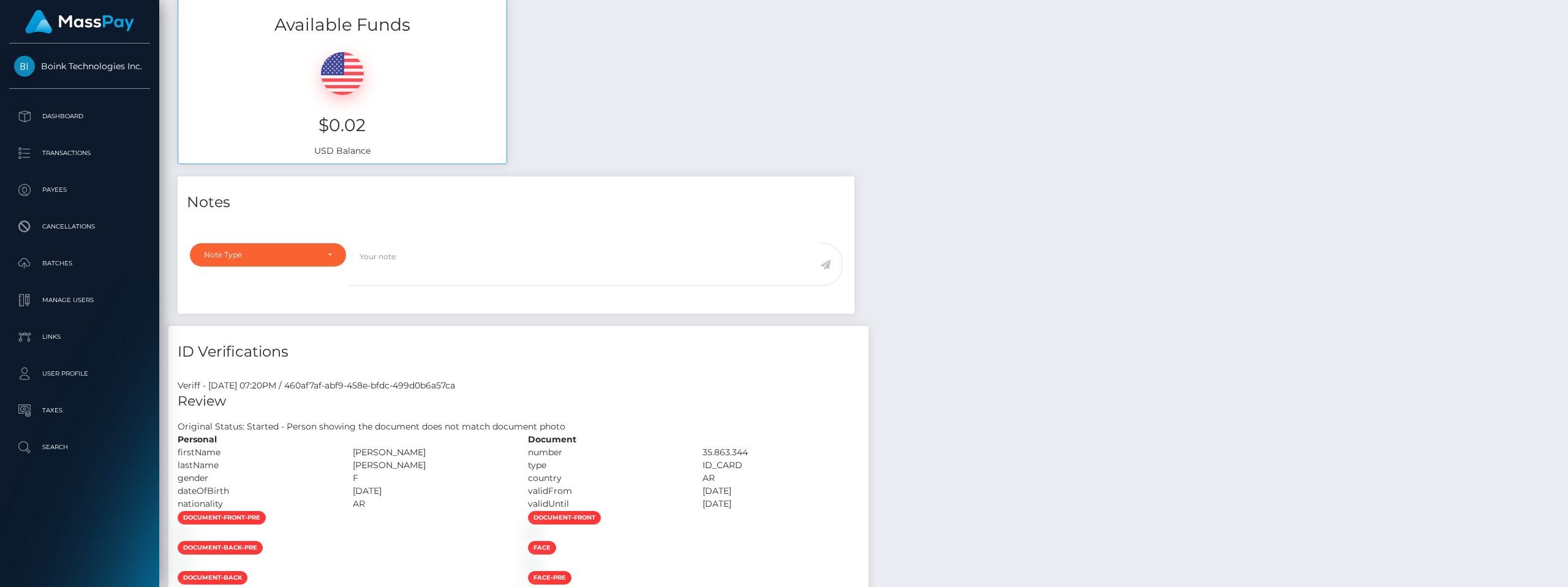
scroll to position [0, 0]
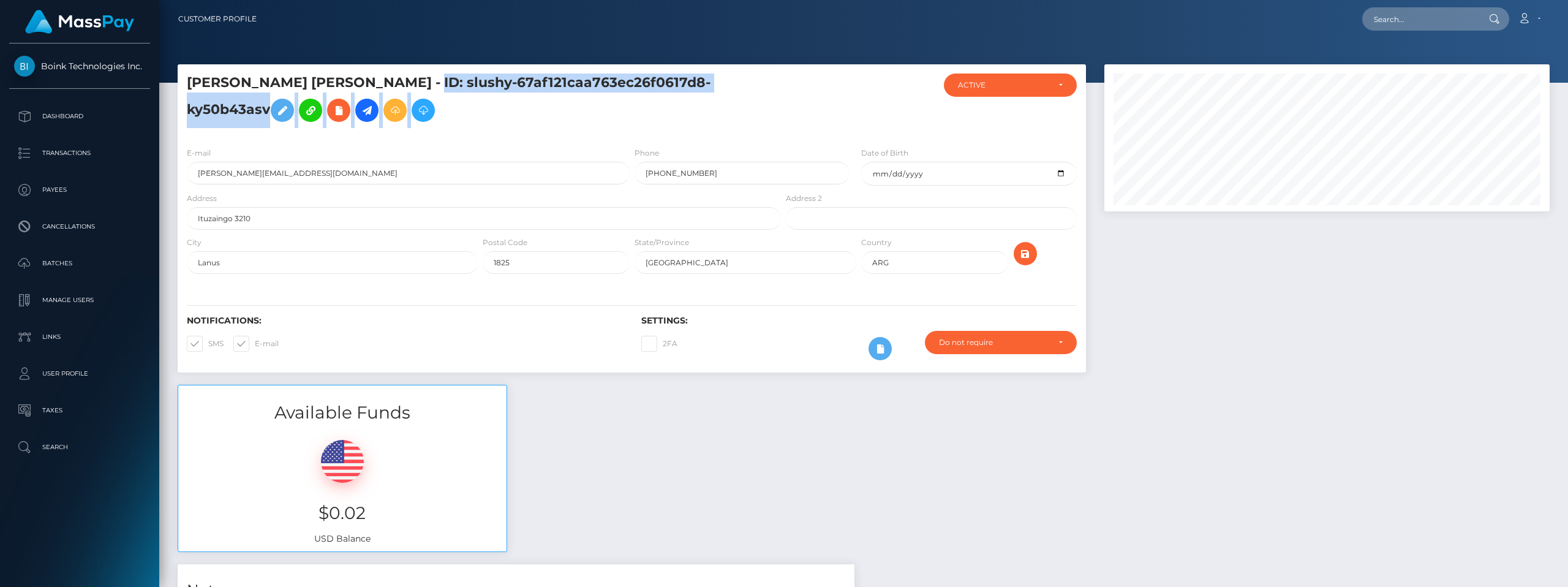
drag, startPoint x: 421, startPoint y: 82, endPoint x: 746, endPoint y: 93, distance: 325.2
click at [746, 93] on h5 "MARIA CAROLINA PACHECO - ID: slushy-67af121caa763ec26f0617d8-ky50b43asv" at bounding box center [480, 101] width 587 height 54
copy div "slushy-67af121caa763ec26f0617d8-ky50b43asv"
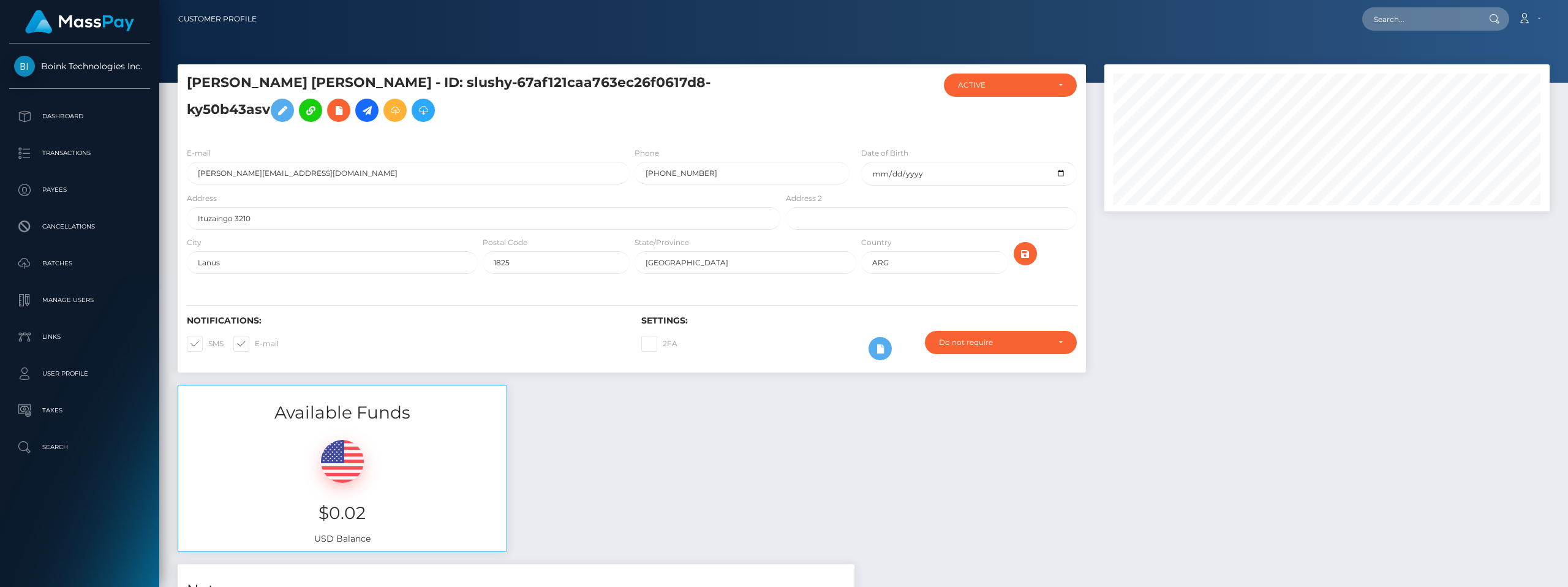
click at [708, 394] on div "Available Funds $0.02 USD Balance" at bounding box center [863, 475] width 1391 height 181
drag, startPoint x: 188, startPoint y: 81, endPoint x: 383, endPoint y: 79, distance: 195.0
click at [383, 79] on h5 "MARIA CAROLINA PACHECO - ID: slushy-67af121caa763ec26f0617d8-ky50b43asv" at bounding box center [480, 101] width 587 height 54
copy h5 "MARIA CAROLINA PACHECO"
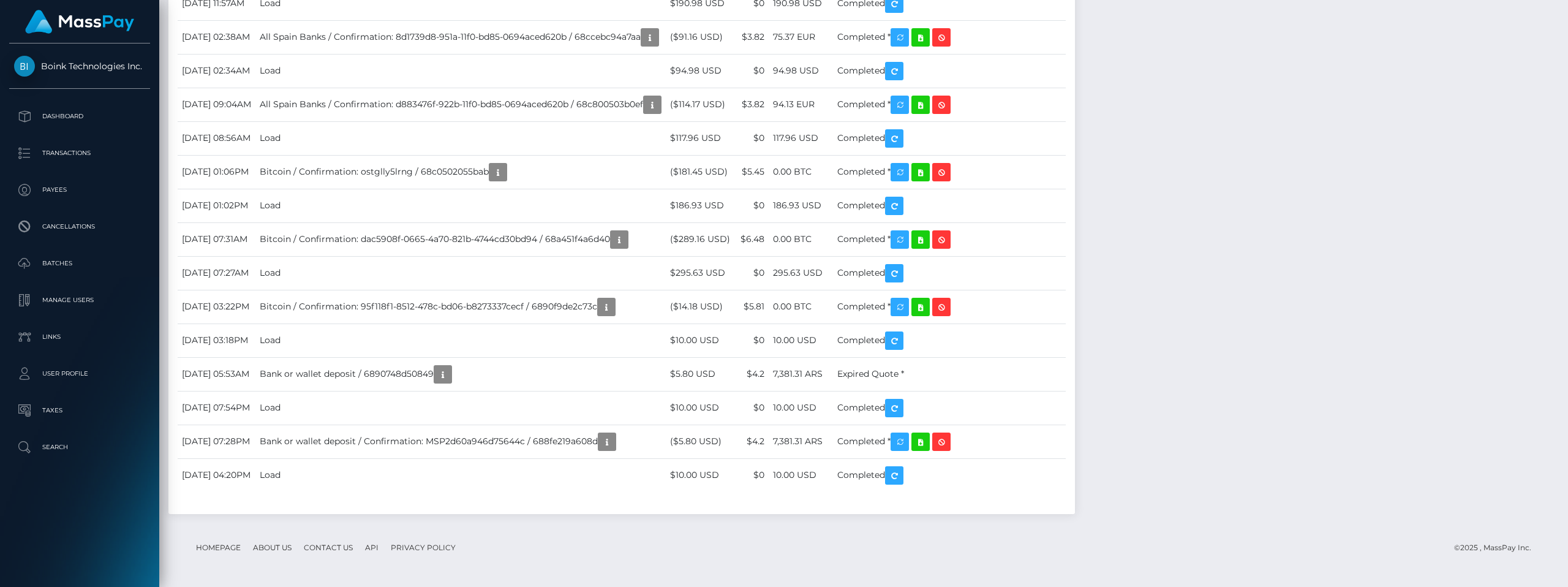
scroll to position [7709, 0]
click at [736, 20] on td "$190.98 USD" at bounding box center [701, 3] width 71 height 33
click at [324, 20] on td "Load" at bounding box center [460, 3] width 411 height 33
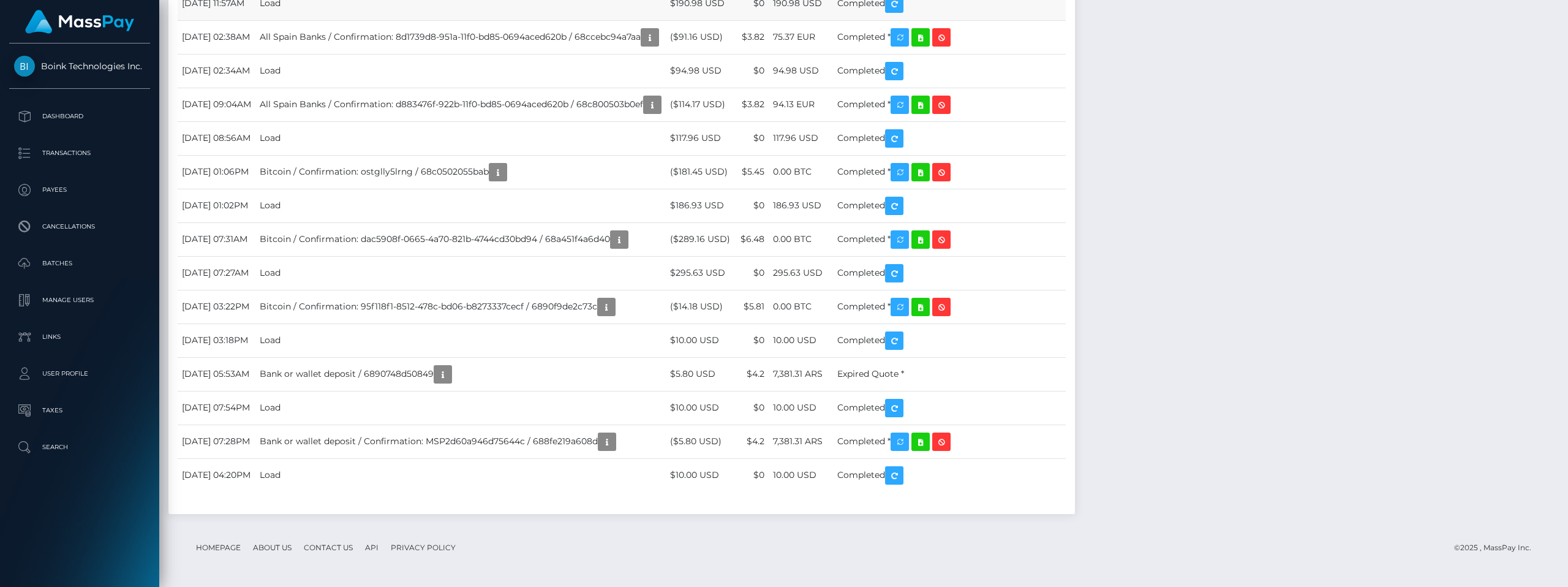
click at [324, 20] on td "Load" at bounding box center [460, 3] width 411 height 33
click at [200, 20] on td "October 4, 2025 11:57AM" at bounding box center [216, 3] width 78 height 33
click at [387, 20] on td "Load" at bounding box center [460, 3] width 411 height 33
drag, startPoint x: 181, startPoint y: 325, endPoint x: 365, endPoint y: 326, distance: 184.0
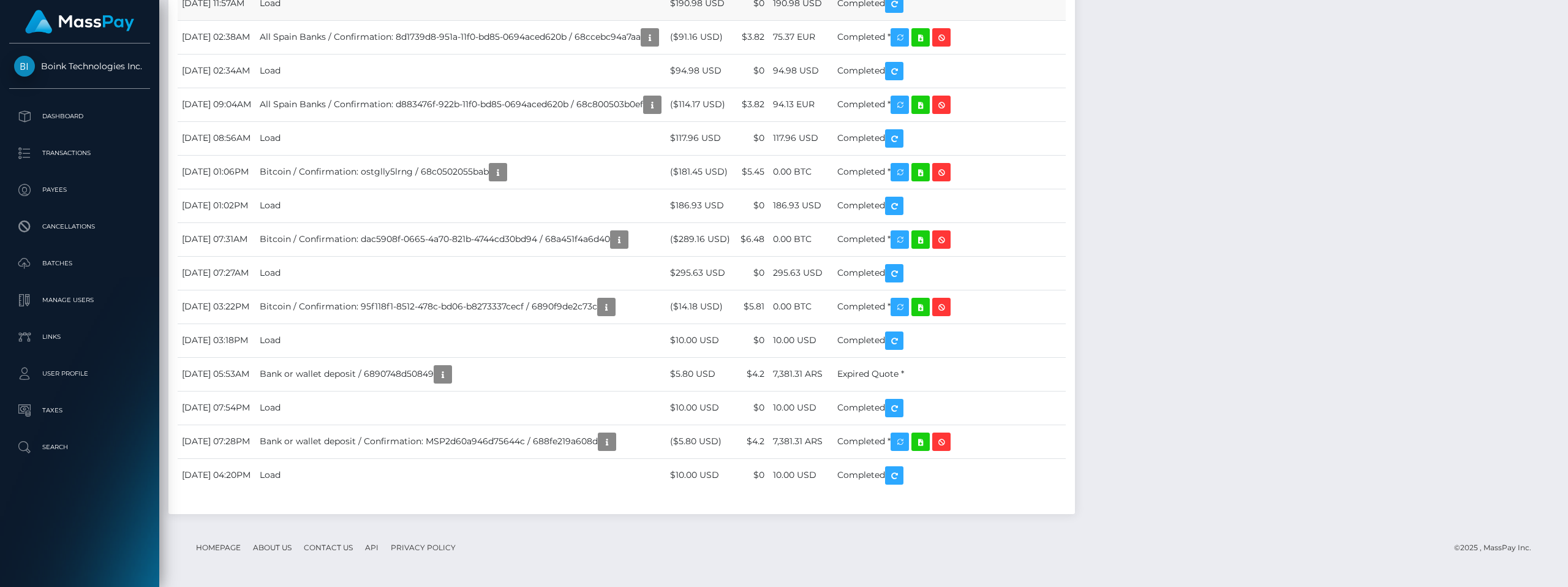
click at [365, 20] on tr "October 4, 2025 11:57AM Load $190.98 USD $0 190.98 USD" at bounding box center [622, 3] width 888 height 33
click at [365, 20] on td "Load" at bounding box center [460, 3] width 411 height 33
click at [252, 20] on td "October 4, 2025 11:57AM" at bounding box center [216, 3] width 78 height 33
click at [320, 20] on td "Load" at bounding box center [460, 3] width 411 height 33
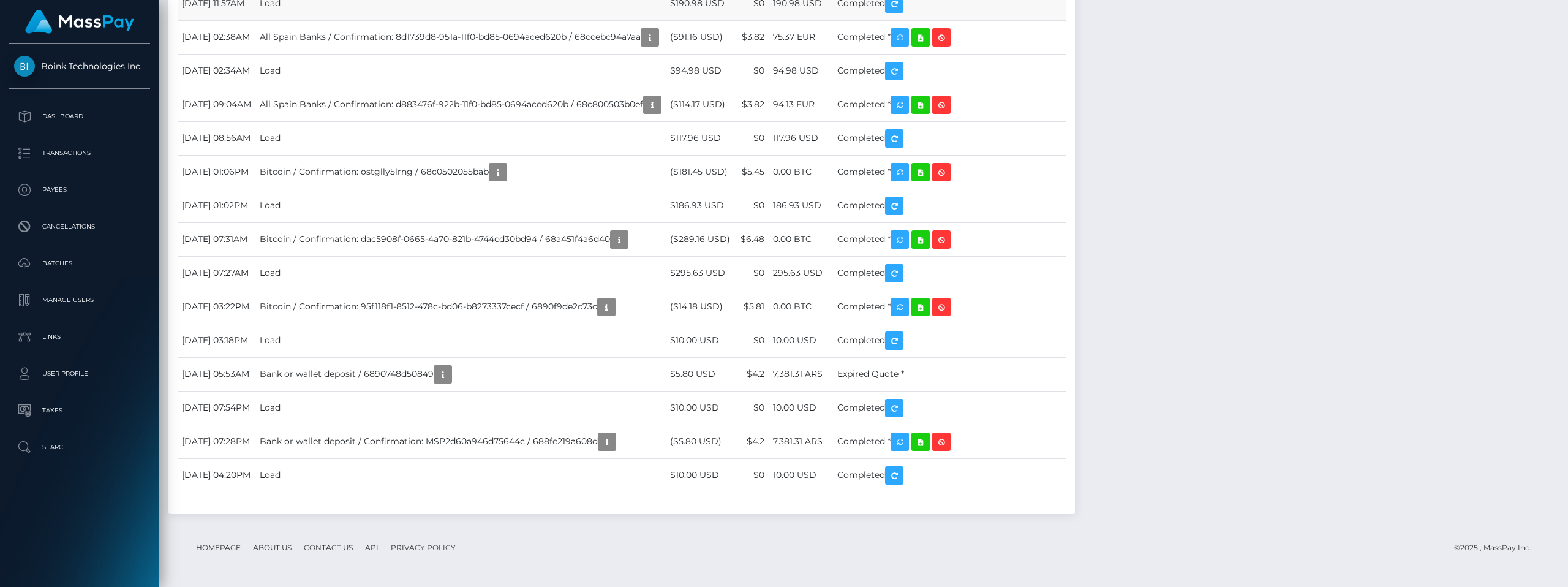
click at [334, 20] on td "Load" at bounding box center [460, 3] width 411 height 33
drag, startPoint x: 342, startPoint y: 328, endPoint x: 173, endPoint y: 329, distance: 169.0
click at [173, 329] on div "Date/Time Description Amount Fee Received Status" at bounding box center [621, 161] width 906 height 705
click at [344, 20] on td "Load" at bounding box center [460, 3] width 411 height 33
click at [255, 20] on td "October 4, 2025 11:57AM" at bounding box center [216, 3] width 78 height 33
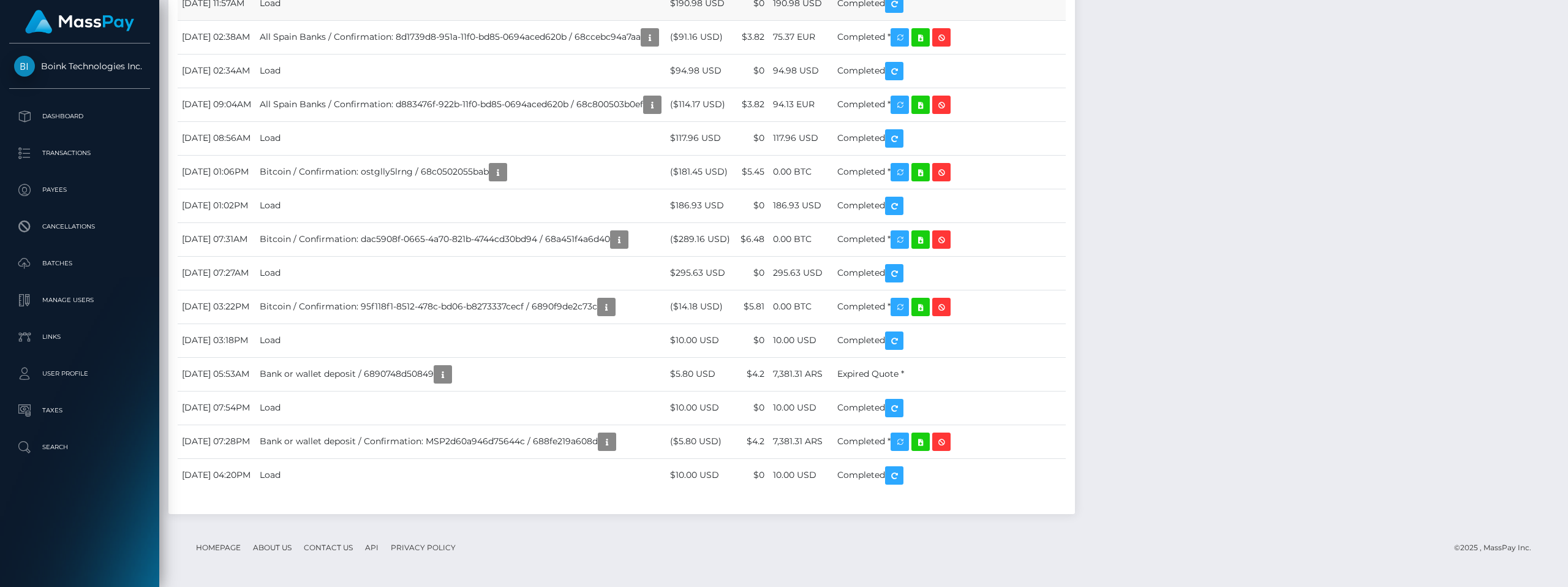
click at [324, 20] on td "Load" at bounding box center [460, 3] width 411 height 33
click at [372, 20] on td "Load" at bounding box center [460, 3] width 411 height 33
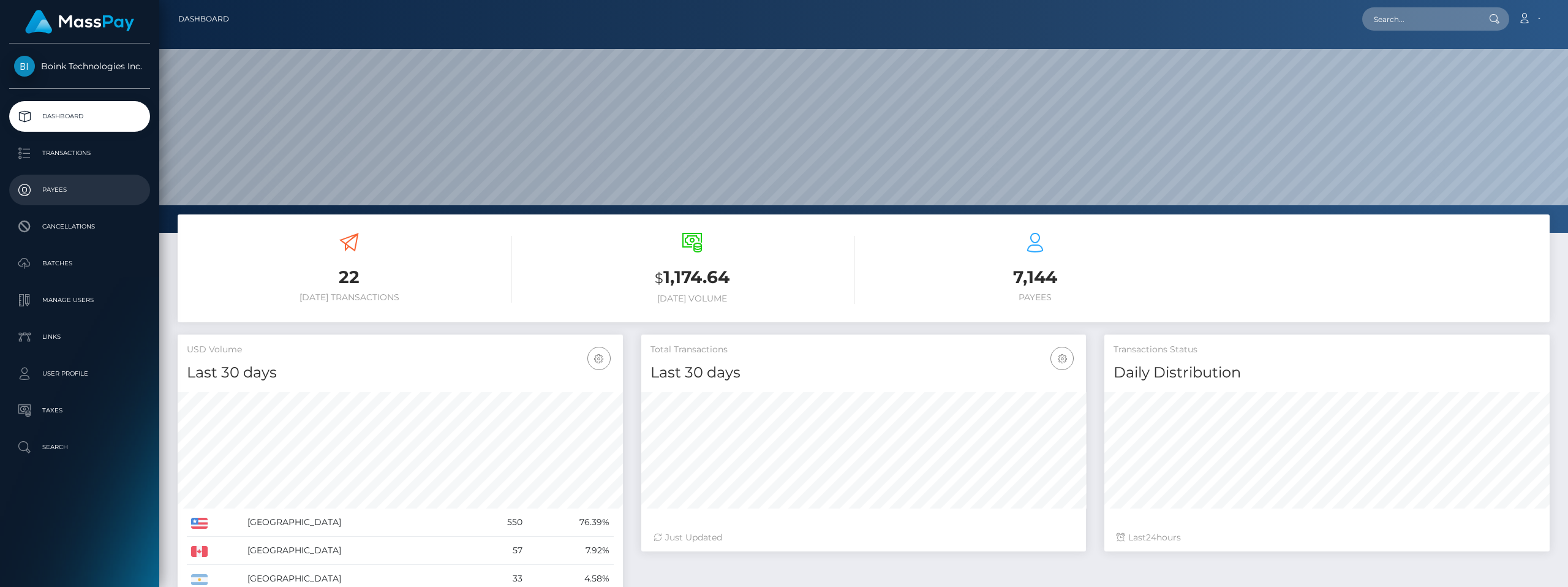
click at [73, 185] on p "Payees" at bounding box center [79, 190] width 131 height 18
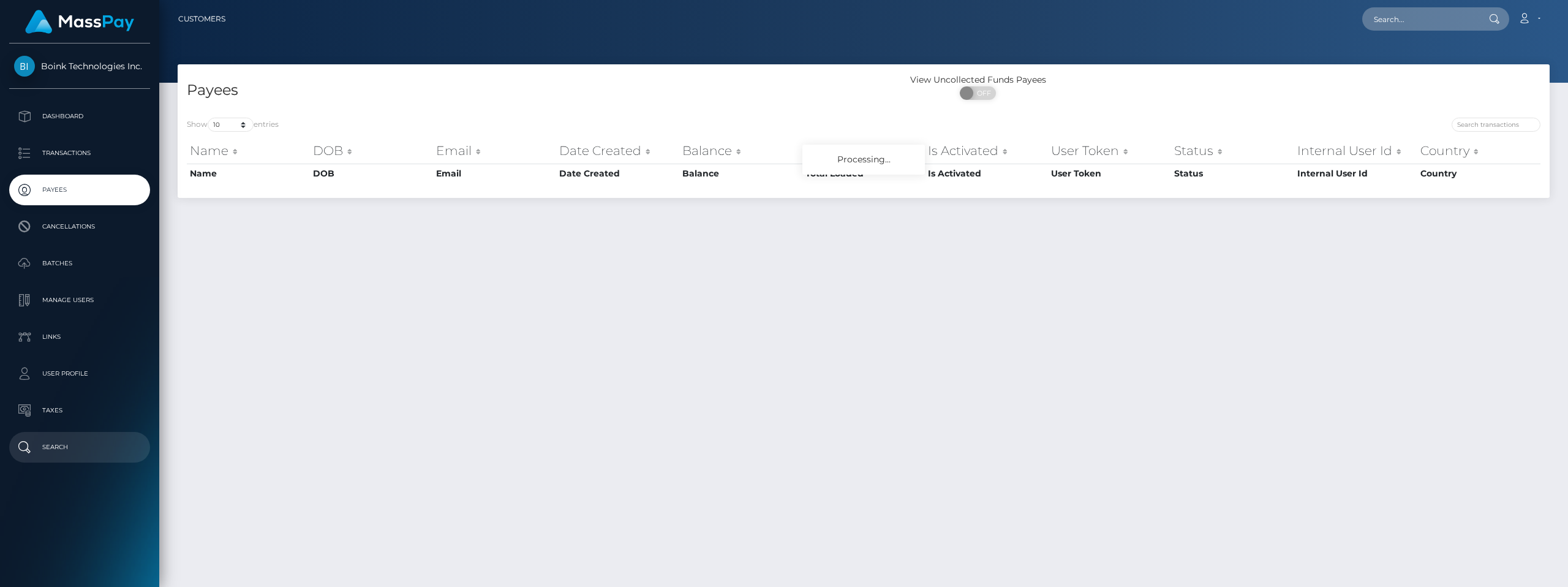
click at [50, 454] on p "Search" at bounding box center [79, 447] width 131 height 18
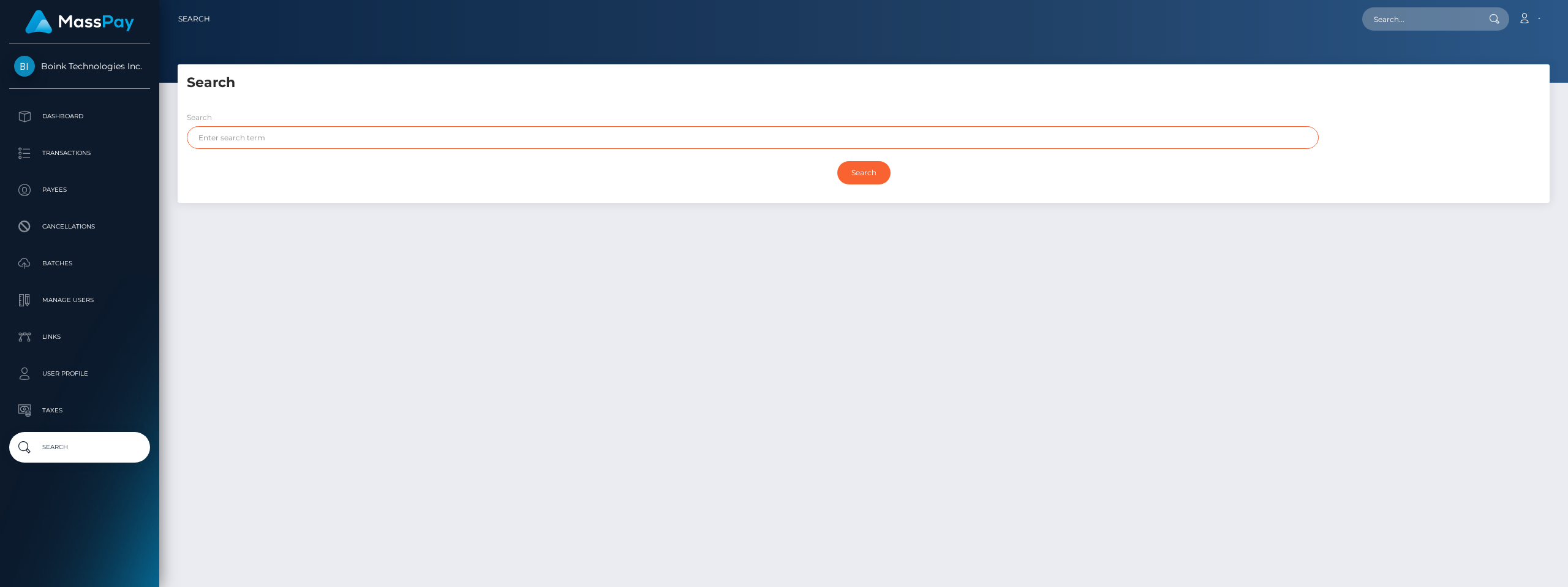
click at [218, 142] on input "text" at bounding box center [752, 138] width 1132 height 23
click at [56, 154] on p "Transactions" at bounding box center [79, 153] width 131 height 18
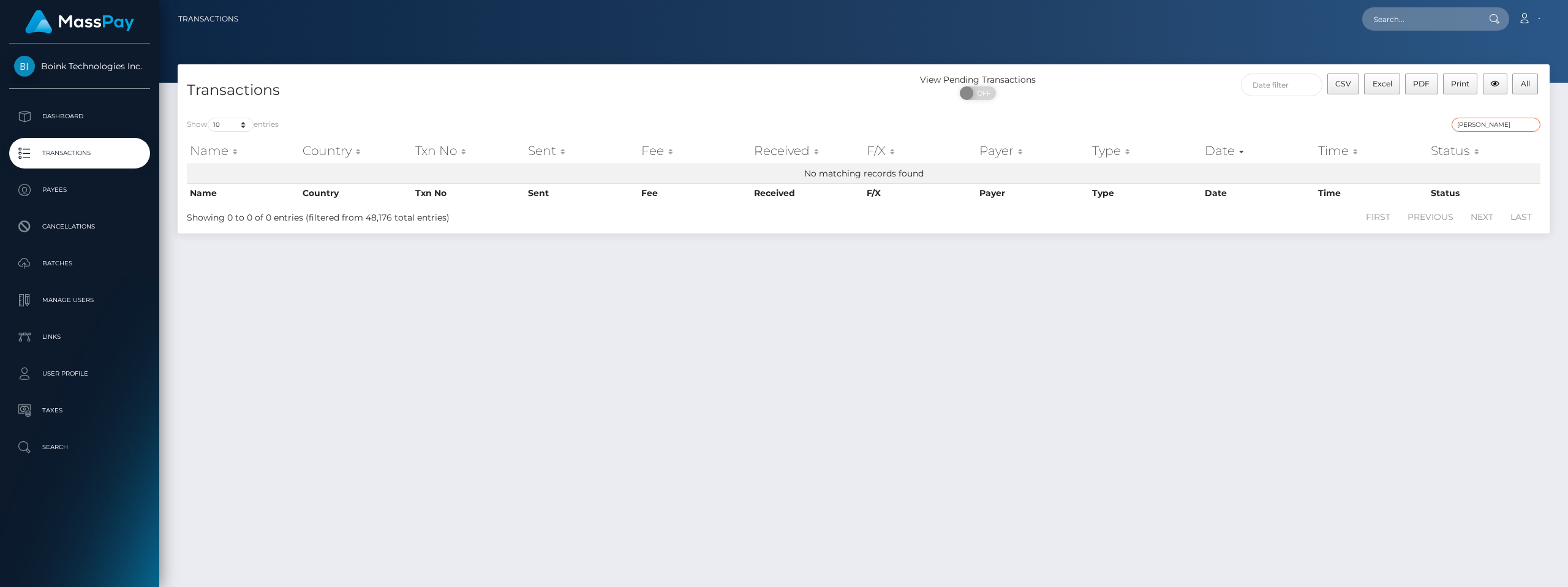
click at [1509, 125] on input "PACHECO" at bounding box center [1496, 124] width 89 height 14
type input "P"
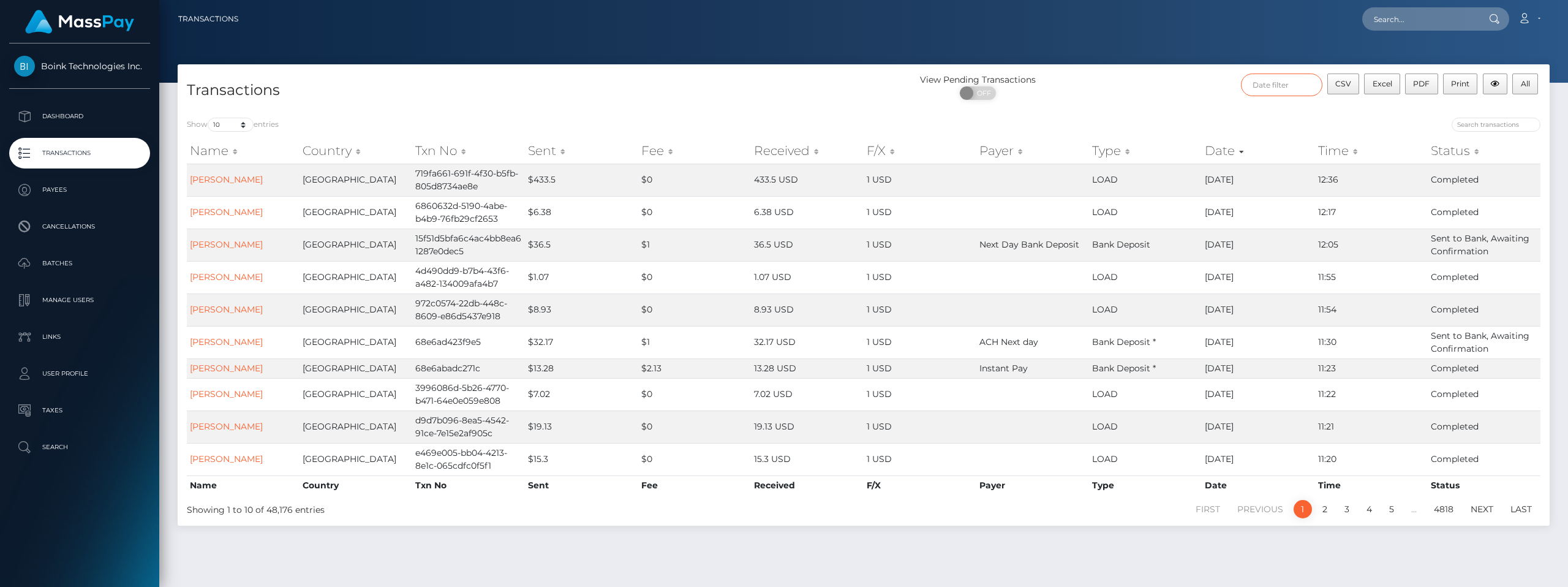
click at [1277, 90] on input "text" at bounding box center [1282, 85] width 81 height 23
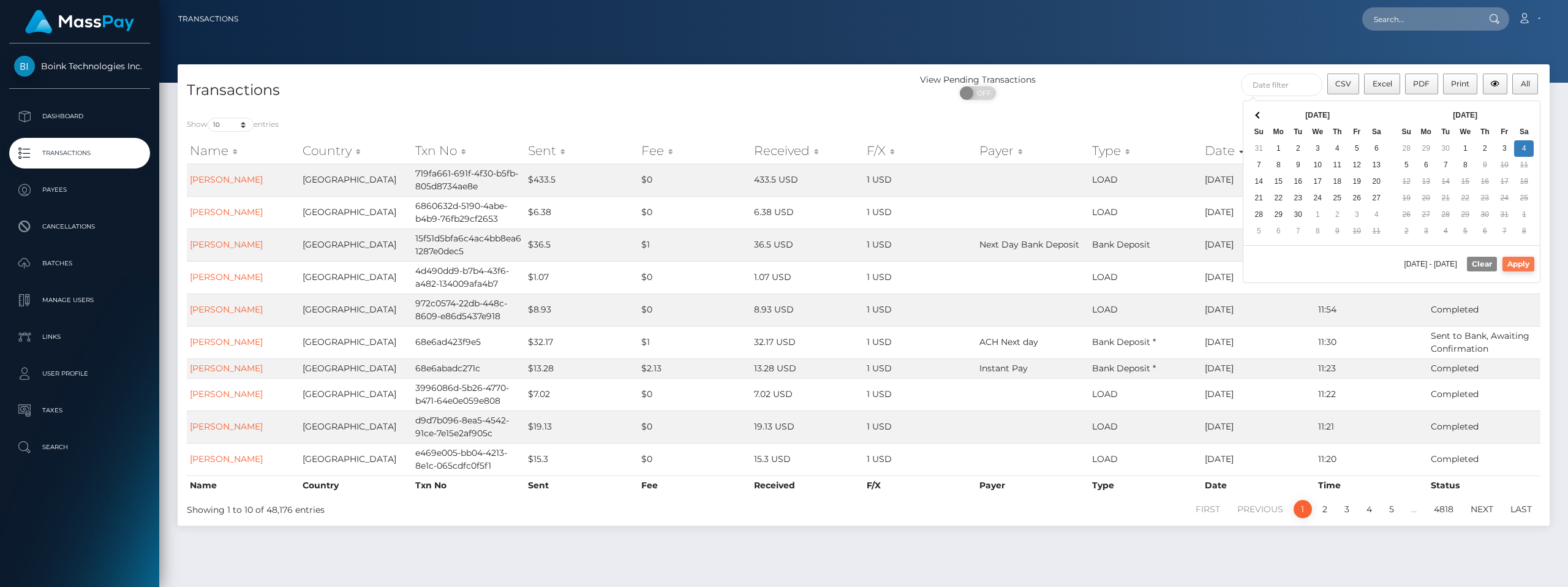
click at [1517, 262] on button "Apply" at bounding box center [1518, 264] width 32 height 15
type input "10/04/2025 - 10/04/2025"
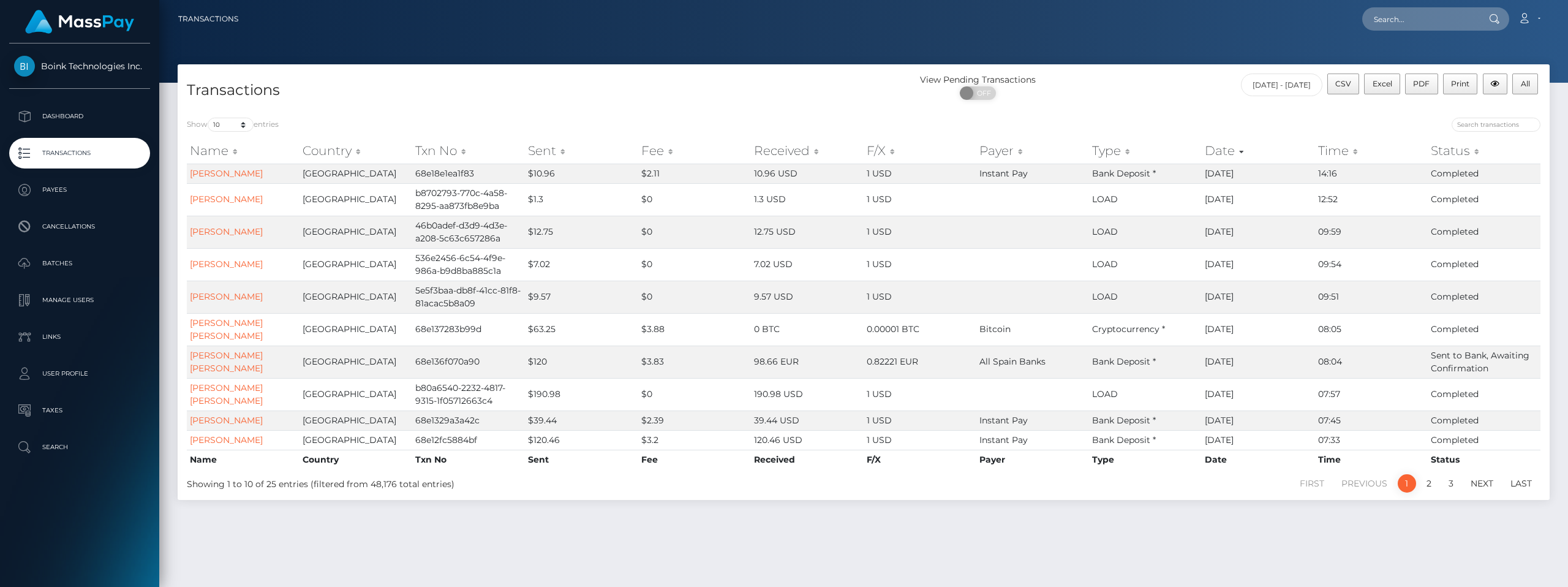
click at [1114, 156] on th "Type" at bounding box center [1145, 150] width 113 height 25
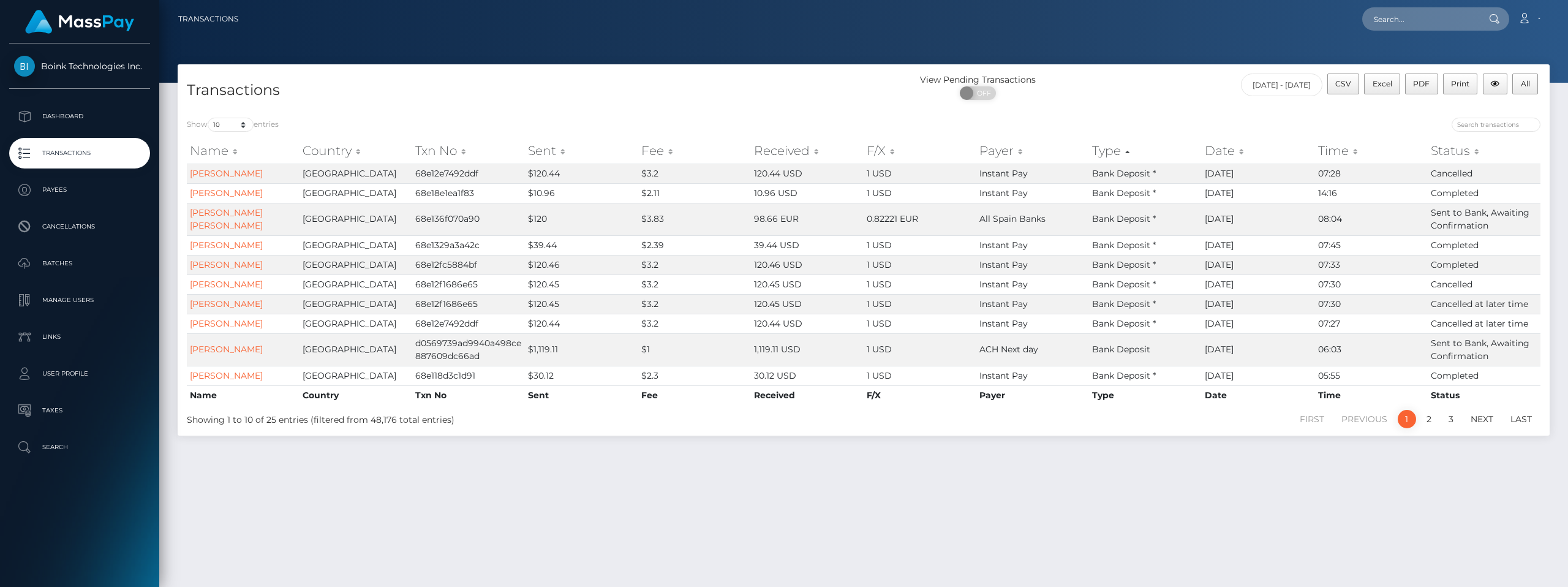
click at [1114, 156] on th "Type" at bounding box center [1145, 150] width 113 height 25
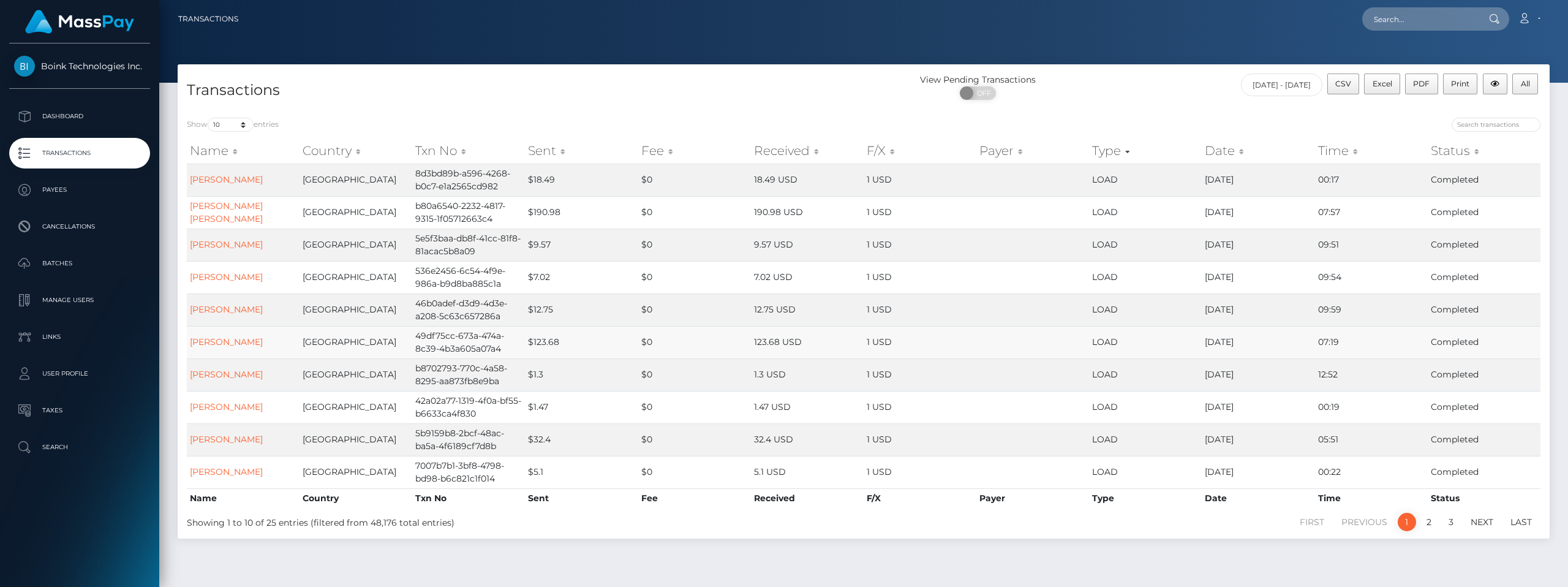
scroll to position [32, 0]
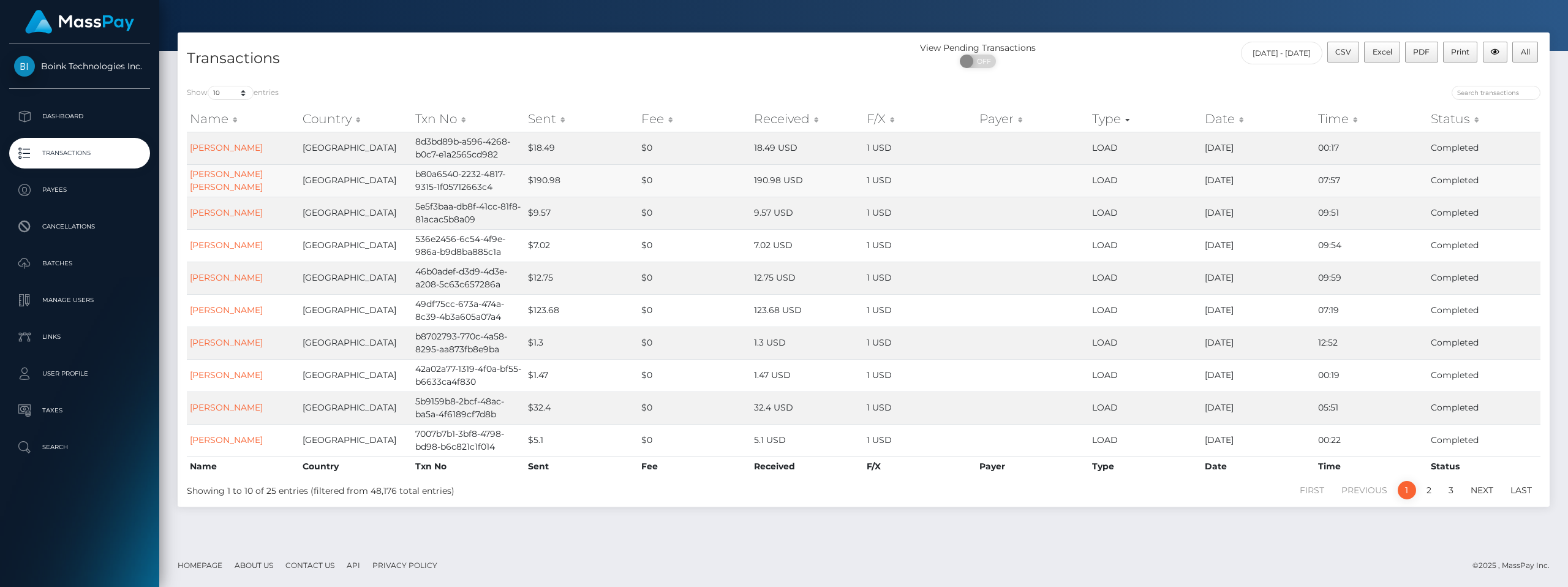
click at [324, 181] on td "Argentina" at bounding box center [356, 180] width 113 height 32
click at [1458, 179] on td "Completed" at bounding box center [1484, 180] width 113 height 32
click at [1325, 175] on td "07:57" at bounding box center [1371, 180] width 113 height 32
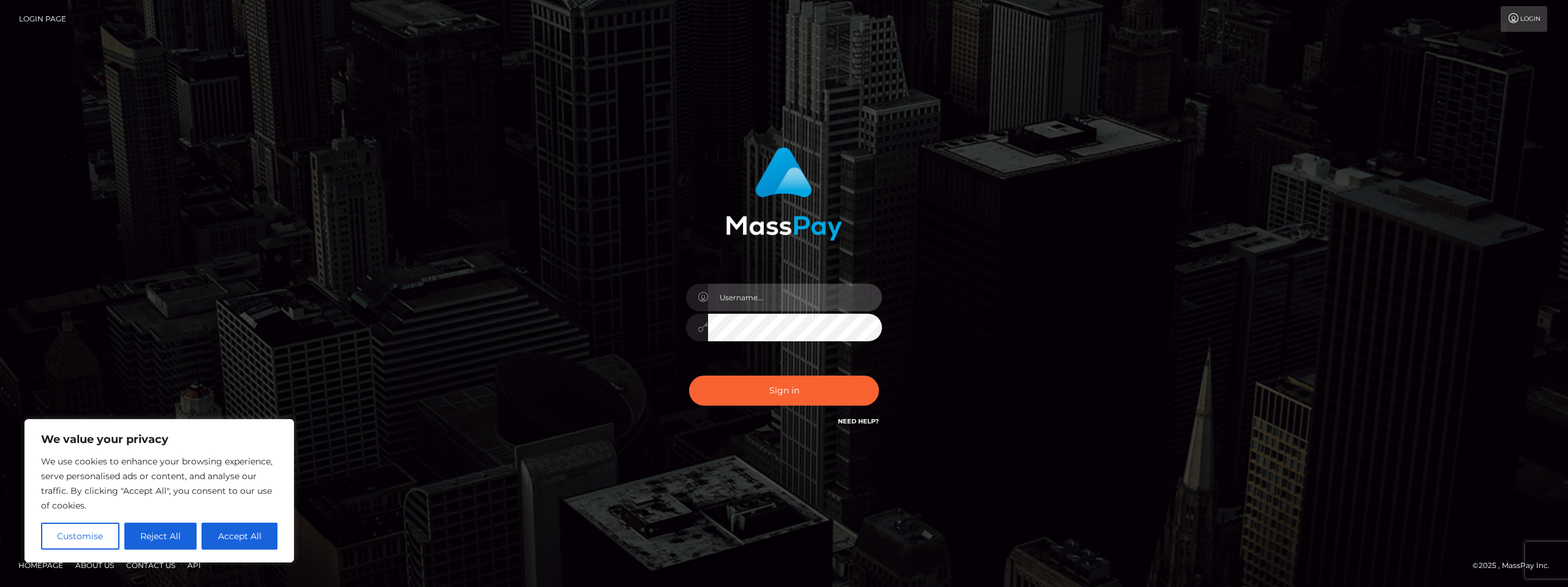
click at [751, 295] on input "text" at bounding box center [795, 298] width 174 height 28
click at [634, 353] on div "Sign in" at bounding box center [785, 288] width 322 height 300
click at [781, 296] on input "text" at bounding box center [795, 298] width 174 height 28
click at [655, 376] on div "Sign in" at bounding box center [785, 288] width 322 height 300
click at [782, 300] on input "text" at bounding box center [795, 298] width 174 height 28
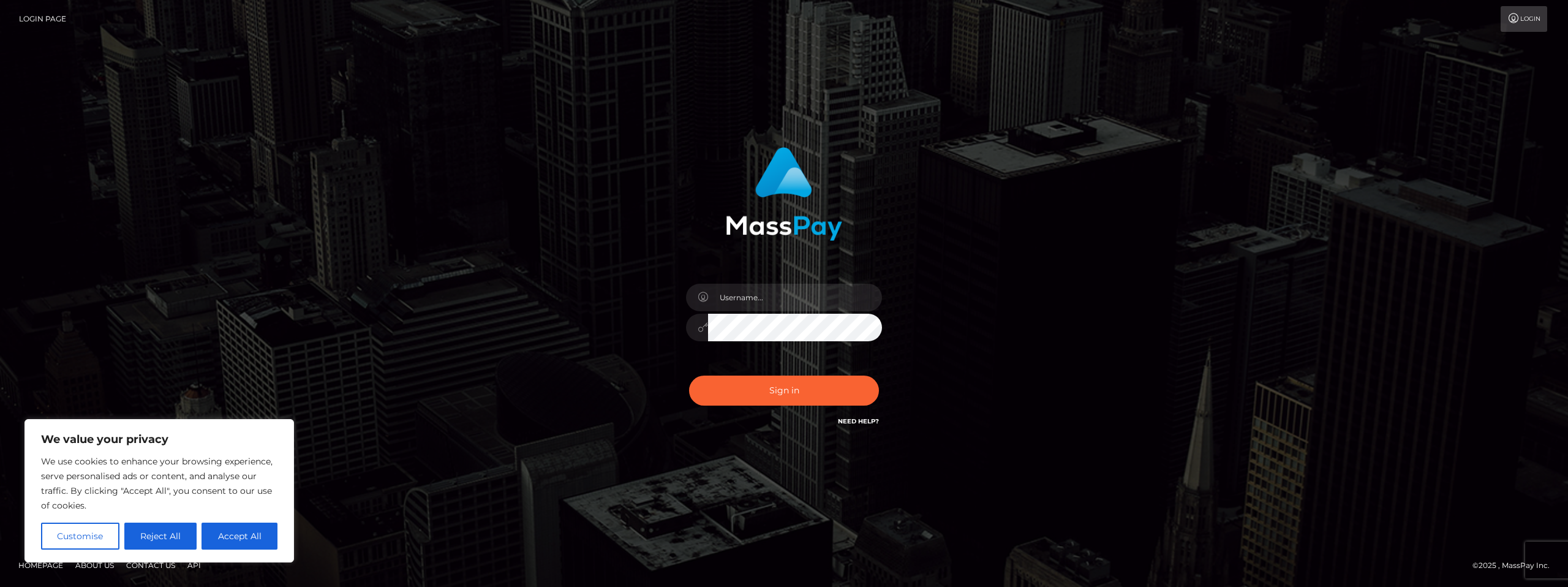
click at [1160, 293] on div "Sign in" at bounding box center [784, 294] width 1568 height 496
